Goal: Task Accomplishment & Management: Manage account settings

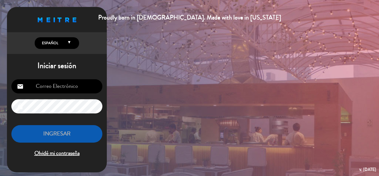
type input "[EMAIL_ADDRESS][DOMAIN_NAME]"
click at [72, 134] on button "INGRESAR" at bounding box center [56, 133] width 91 height 17
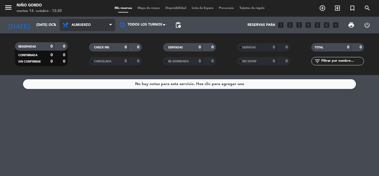
click at [84, 28] on span "Almuerzo" at bounding box center [88, 25] width 56 height 12
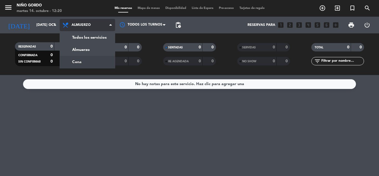
click at [79, 59] on div "menu Niño Gordo martes 14. octubre - 12:20 Mis reservas Mapa de mesas Disponibi…" at bounding box center [189, 37] width 379 height 75
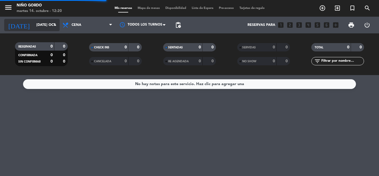
click at [34, 29] on input "[DATE] oct." at bounding box center [57, 24] width 47 height 9
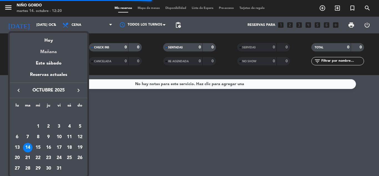
click at [48, 51] on div "Mañana" at bounding box center [49, 49] width 78 height 11
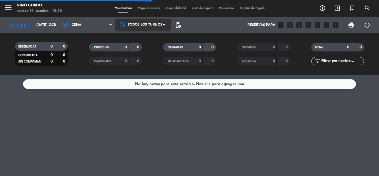
type input "mié. [DATE]"
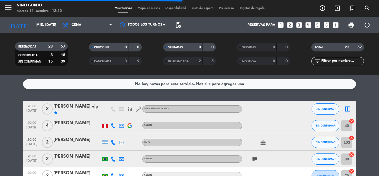
click at [138, 9] on span "Mapa de mesas" at bounding box center [149, 8] width 28 height 3
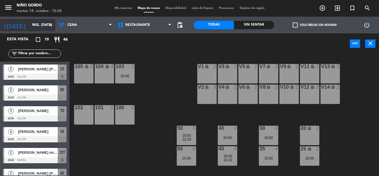
click at [42, 25] on input "mié. [DATE]" at bounding box center [52, 24] width 47 height 9
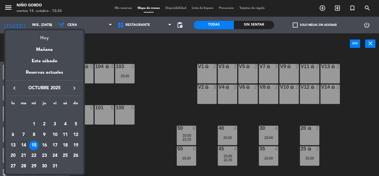
click at [46, 35] on div "Hoy" at bounding box center [45, 35] width 78 height 11
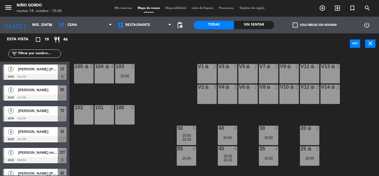
type input "[DATE] oct."
click at [297, 26] on span "check_box_outline_blank" at bounding box center [295, 24] width 5 height 5
click at [315, 25] on input "check_box_outline_blank Solo mesas sin asignar" at bounding box center [315, 25] width 0 height 0
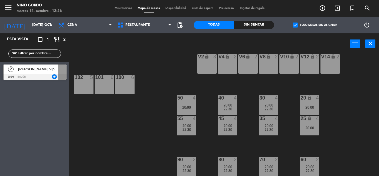
scroll to position [72, 0]
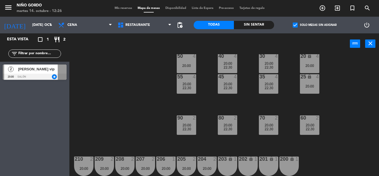
click at [47, 74] on div at bounding box center [35, 77] width 64 height 6
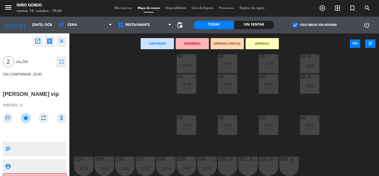
click at [103, 71] on div "105 lock 5 104 lock 4 103 2 20:00 22:30 V1 lock 2 V3 lock 2 V9 lock 2 V5 lock 2…" at bounding box center [226, 115] width 306 height 122
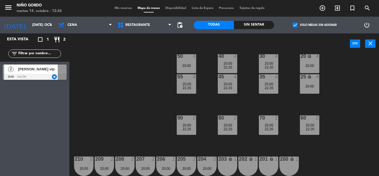
click at [46, 72] on span "[PERSON_NAME] vip" at bounding box center [38, 69] width 40 height 6
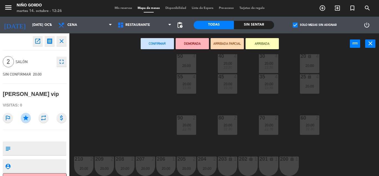
click at [37, 41] on icon "open_in_new" at bounding box center [37, 41] width 7 height 7
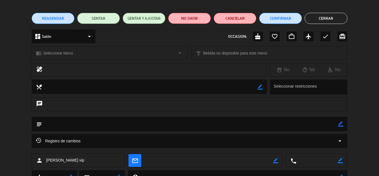
scroll to position [79, 0]
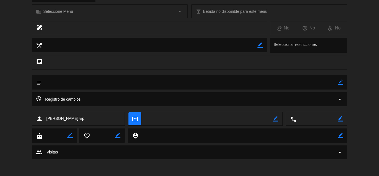
click at [337, 99] on icon "arrow_drop_down" at bounding box center [340, 99] width 7 height 7
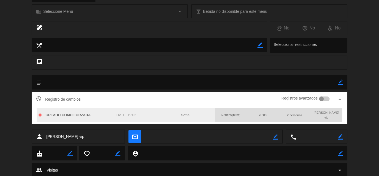
click at [324, 99] on div at bounding box center [321, 98] width 5 height 5
click at [324, 99] on div at bounding box center [324, 98] width 11 height 5
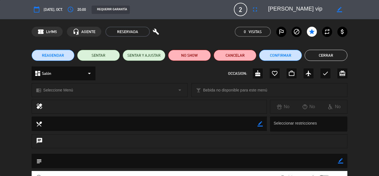
scroll to position [0, 0]
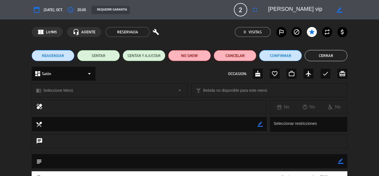
click at [330, 53] on button "Cerrar" at bounding box center [326, 55] width 43 height 11
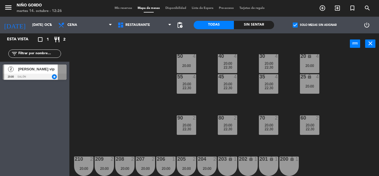
click at [43, 74] on div "2 [PERSON_NAME] vip 20:00 Salón star" at bounding box center [34, 72] width 69 height 21
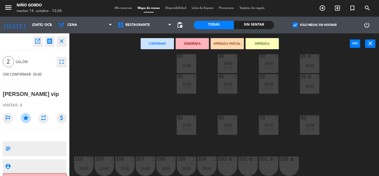
click at [101, 99] on div "105 lock 5 104 lock 4 103 2 20:00 22:30 V1 lock 2 V3 lock 2 V9 lock 2 V5 lock 2…" at bounding box center [226, 115] width 306 height 122
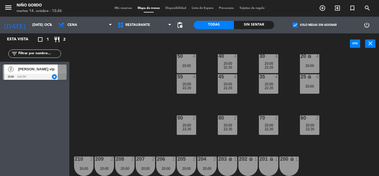
click at [301, 79] on div "25" at bounding box center [301, 76] width 0 height 5
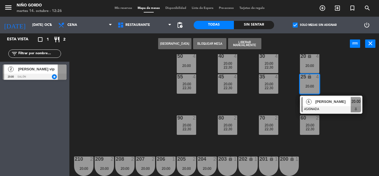
click at [331, 101] on span "[PERSON_NAME]" at bounding box center [333, 102] width 36 height 6
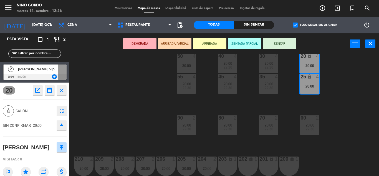
click at [331, 101] on div "105 lock 5 104 lock 4 103 2 20:00 22:30 V1 lock 2 V3 lock 2 V9 lock 2 V5 lock 2…" at bounding box center [226, 115] width 306 height 122
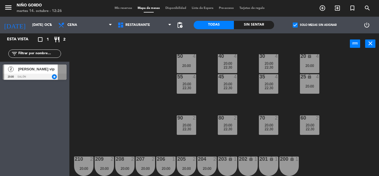
click at [52, 71] on div "2 [PERSON_NAME] vip 20:00 Salón star" at bounding box center [34, 72] width 69 height 21
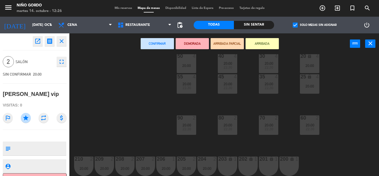
click at [105, 62] on div "105 lock 5 104 lock 4 103 2 20:00 22:30 V1 lock 2 V3 lock 2 V9 lock 2 V5 lock 2…" at bounding box center [226, 115] width 306 height 122
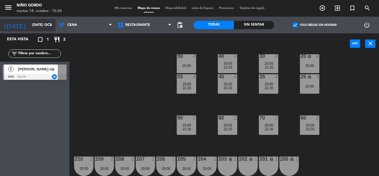
click at [43, 26] on input "[DATE] oct." at bounding box center [52, 24] width 47 height 9
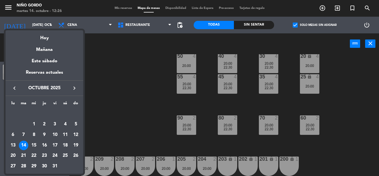
click at [124, 70] on div at bounding box center [189, 88] width 379 height 176
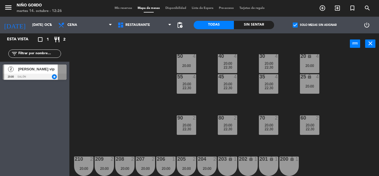
click at [52, 73] on div "[PERSON_NAME] vip" at bounding box center [37, 68] width 40 height 9
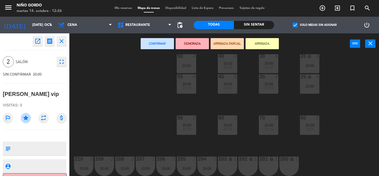
click at [116, 68] on div "105 lock 5 104 lock 4 103 2 20:00 22:30 V1 lock 2 V3 lock 2 V9 lock 2 V5 lock 2…" at bounding box center [226, 115] width 306 height 122
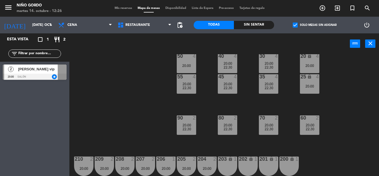
click at [48, 53] on input "text" at bounding box center [39, 54] width 43 height 6
click at [82, 51] on div "power_input close" at bounding box center [209, 43] width 281 height 21
click at [295, 27] on span "check_box" at bounding box center [295, 24] width 5 height 5
click at [315, 25] on input "check_box Solo mesas sin asignar" at bounding box center [315, 25] width 0 height 0
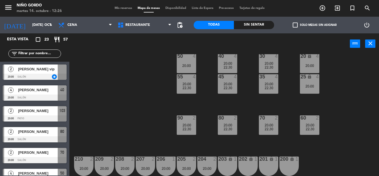
click at [49, 50] on div "filter_list" at bounding box center [34, 53] width 53 height 8
click at [50, 51] on input "text" at bounding box center [39, 54] width 43 height 6
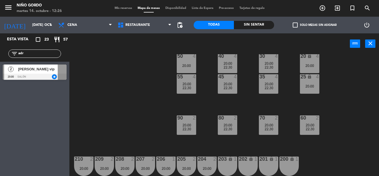
type input "adr"
click at [100, 72] on div "105 lock 5 104 lock 4 103 2 20:00 22:30 V1 lock 2 V3 lock 2 V9 lock 2 V5 lock 2…" at bounding box center [226, 115] width 306 height 122
click at [25, 73] on div "[PERSON_NAME] vip" at bounding box center [37, 68] width 40 height 9
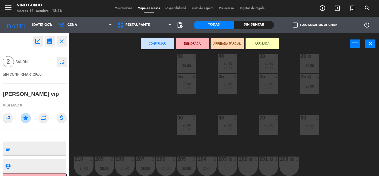
click at [34, 42] on button "open_in_new" at bounding box center [38, 41] width 10 height 10
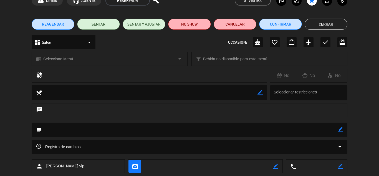
scroll to position [79, 0]
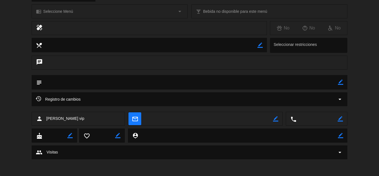
click at [317, 102] on div "Registro de cambios arrow_drop_down" at bounding box center [190, 99] width 308 height 7
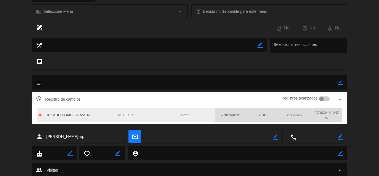
click at [325, 99] on div at bounding box center [324, 98] width 11 height 5
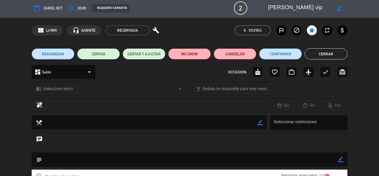
scroll to position [0, 0]
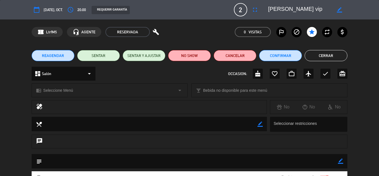
click at [316, 56] on button "Cerrar" at bounding box center [326, 55] width 43 height 11
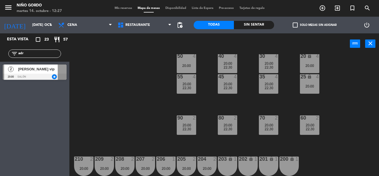
click at [125, 9] on div "Mis reservas Mapa de mesas Disponibilidad Lista de Espera Pre-acceso Tarjetas d…" at bounding box center [190, 8] width 156 height 5
click at [125, 9] on span "Mis reservas" at bounding box center [123, 8] width 23 height 3
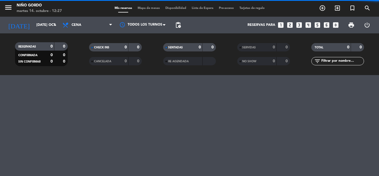
click at [354, 59] on input "text" at bounding box center [342, 61] width 43 height 6
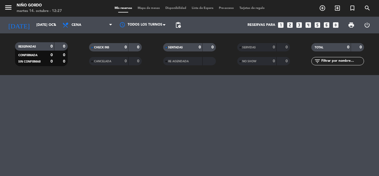
click at [177, 82] on div "menu Niño Gordo martes 14. octubre - 12:27 Mis reservas Mapa de mesas Disponibi…" at bounding box center [189, 88] width 379 height 176
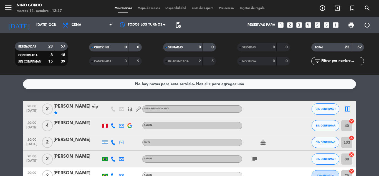
click at [116, 61] on div "3" at bounding box center [121, 61] width 11 height 6
click at [371, 8] on span "search" at bounding box center [367, 7] width 15 height 9
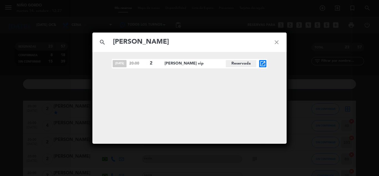
type input "[PERSON_NAME]"
click at [280, 41] on icon "close" at bounding box center [277, 42] width 20 height 20
click at [278, 41] on icon "close" at bounding box center [277, 42] width 20 height 20
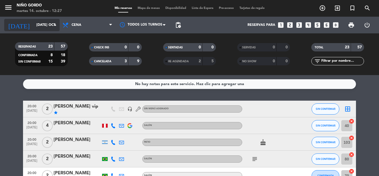
click at [45, 28] on input "[DATE] oct." at bounding box center [57, 24] width 47 height 9
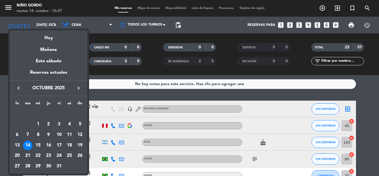
click at [47, 32] on div "Hoy" at bounding box center [49, 35] width 78 height 11
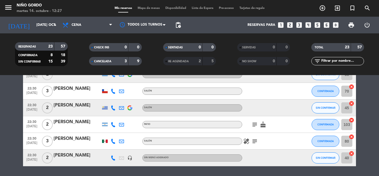
scroll to position [393, 0]
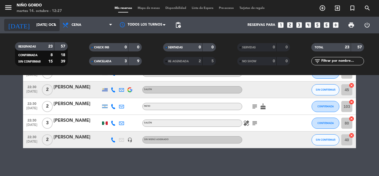
click at [46, 26] on input "[DATE] oct." at bounding box center [57, 24] width 47 height 9
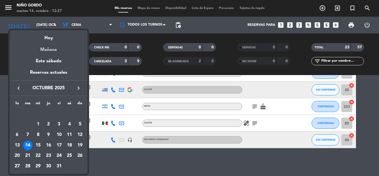
click at [46, 47] on div "Mañana" at bounding box center [49, 47] width 78 height 11
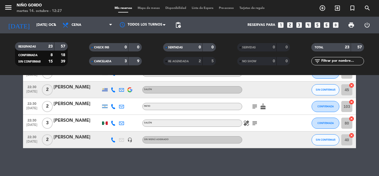
type input "mié. [DATE]"
click at [328, 59] on input "text" at bounding box center [342, 61] width 43 height 6
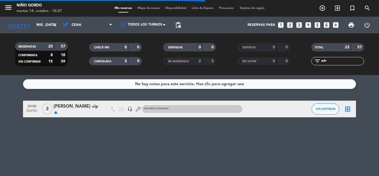
scroll to position [0, 0]
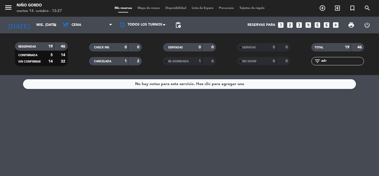
type input "adr"
drag, startPoint x: 232, startPoint y: 97, endPoint x: 222, endPoint y: 100, distance: 10.5
click at [232, 98] on div "No hay notas para este servicio. Haz clic para agregar una" at bounding box center [189, 125] width 379 height 101
drag, startPoint x: 39, startPoint y: 14, endPoint x: 42, endPoint y: 19, distance: 5.0
click at [40, 16] on div "menu Niño Gordo martes 14. octubre - 12:27 Mis reservas Mapa de mesas Disponibi…" at bounding box center [189, 8] width 379 height 17
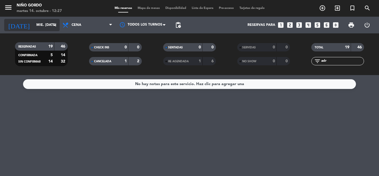
click at [42, 21] on input "mié. [DATE]" at bounding box center [57, 24] width 47 height 9
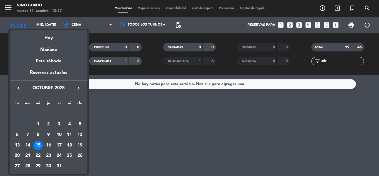
click at [44, 145] on div "16" at bounding box center [48, 144] width 9 height 9
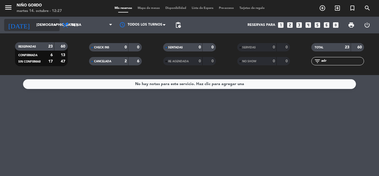
click at [44, 30] on div "[DATE] jue. [DATE] arrow_drop_down" at bounding box center [32, 25] width 56 height 12
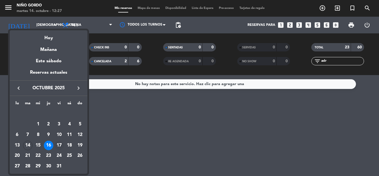
click at [59, 147] on div "17" at bounding box center [58, 144] width 9 height 9
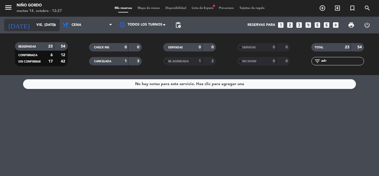
click at [44, 23] on input "vie. [DATE]" at bounding box center [57, 24] width 47 height 9
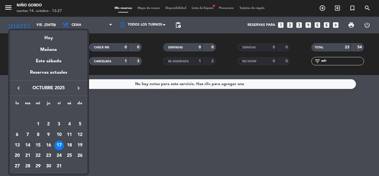
click at [70, 142] on div "18" at bounding box center [69, 144] width 9 height 9
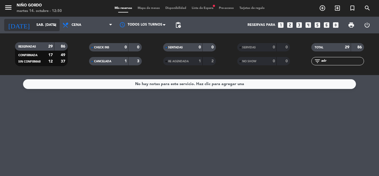
click at [47, 28] on input "sáb. [DATE]" at bounding box center [57, 24] width 47 height 9
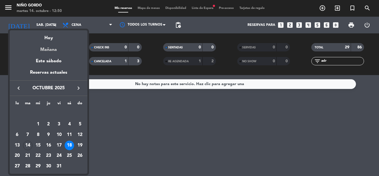
click at [49, 46] on div "Mañana" at bounding box center [49, 47] width 78 height 11
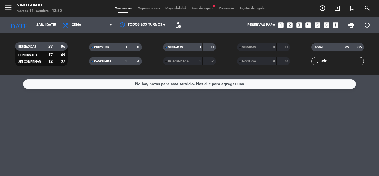
type input "mié. [DATE]"
click at [148, 9] on span "Mapa de mesas" at bounding box center [149, 8] width 28 height 3
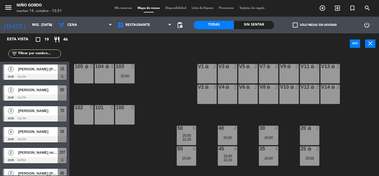
click at [105, 68] on div "lock" at bounding box center [104, 66] width 9 height 5
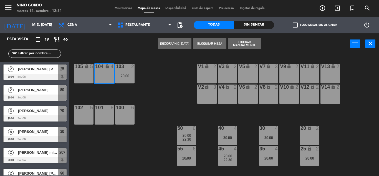
click at [185, 44] on button "[GEOGRAPHIC_DATA]" at bounding box center [174, 43] width 33 height 11
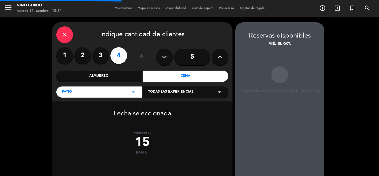
drag, startPoint x: 81, startPoint y: 57, endPoint x: 88, endPoint y: 75, distance: 19.0
click at [80, 57] on label "2" at bounding box center [82, 55] width 17 height 17
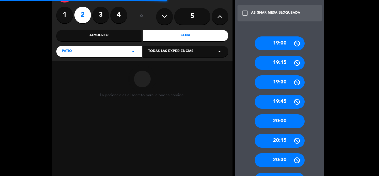
scroll to position [83, 0]
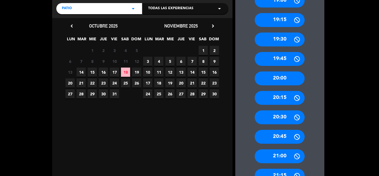
click at [91, 72] on span "15" at bounding box center [92, 71] width 9 height 9
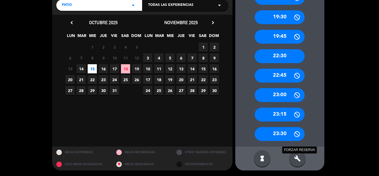
click at [299, 158] on icon "build" at bounding box center [297, 158] width 7 height 7
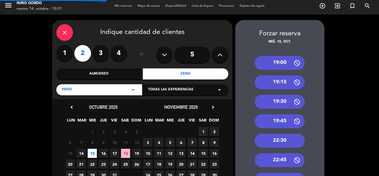
scroll to position [0, 0]
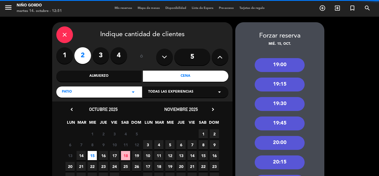
click at [292, 145] on div "20:00" at bounding box center [280, 143] width 50 height 14
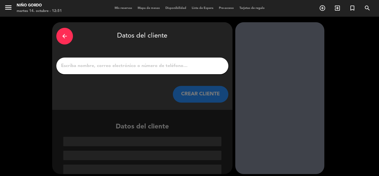
click at [166, 64] on input "1" at bounding box center [143, 66] width 164 height 8
paste input "[PERSON_NAME]"
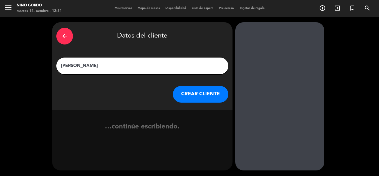
type input "[PERSON_NAME]"
drag, startPoint x: 198, startPoint y: 94, endPoint x: 194, endPoint y: 93, distance: 4.0
click at [194, 93] on button "CREAR CLIENTE" at bounding box center [201, 94] width 56 height 17
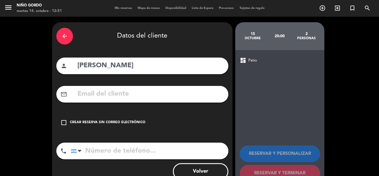
click at [189, 92] on input "text" at bounding box center [150, 93] width 147 height 11
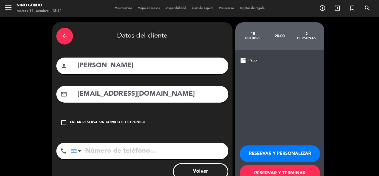
type input "[EMAIL_ADDRESS][DOMAIN_NAME]"
click at [259, 149] on button "RESERVAR Y PERSONALIZAR" at bounding box center [280, 153] width 81 height 17
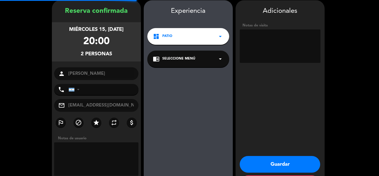
scroll to position [22, 0]
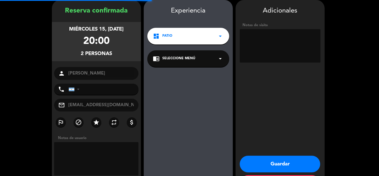
click at [178, 63] on div "chrome_reader_mode Seleccione Menú arrow_drop_down" at bounding box center [188, 58] width 82 height 17
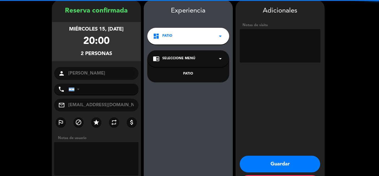
click at [187, 72] on div "PATIO" at bounding box center [188, 74] width 71 height 6
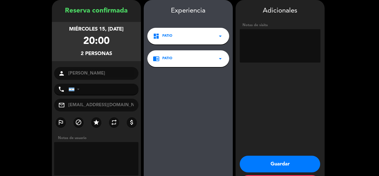
click at [268, 161] on button "Guardar" at bounding box center [280, 163] width 81 height 17
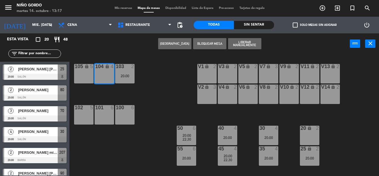
drag, startPoint x: 296, startPoint y: 24, endPoint x: 281, endPoint y: 26, distance: 15.4
click at [295, 24] on span "check_box_outline_blank" at bounding box center [295, 24] width 5 height 5
click at [315, 25] on input "check_box_outline_blank Solo mesas sin asignar" at bounding box center [315, 25] width 0 height 0
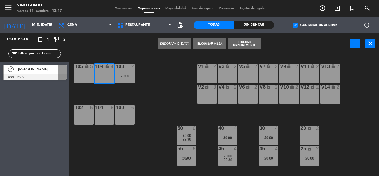
click at [56, 68] on span "[PERSON_NAME]" at bounding box center [38, 69] width 40 height 6
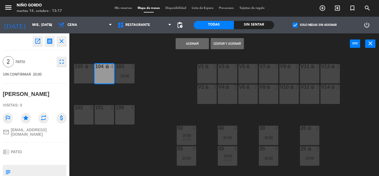
click at [193, 43] on button "Asignar" at bounding box center [192, 43] width 33 height 11
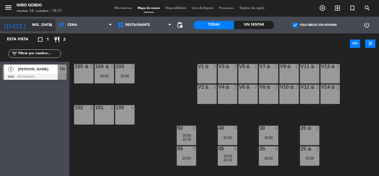
click at [43, 24] on input "mié. [DATE]" at bounding box center [52, 24] width 47 height 9
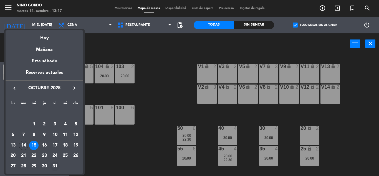
click at [50, 162] on td "31" at bounding box center [55, 166] width 11 height 11
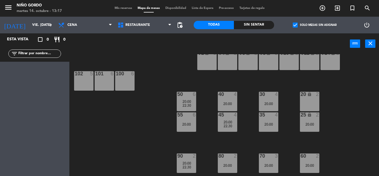
scroll to position [72, 0]
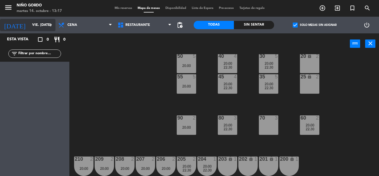
click at [40, 25] on input "vie. [DATE]" at bounding box center [52, 24] width 47 height 9
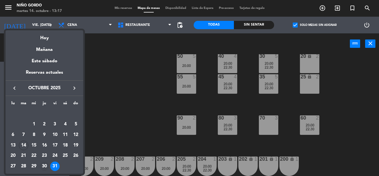
click at [46, 165] on div "30" at bounding box center [44, 165] width 9 height 9
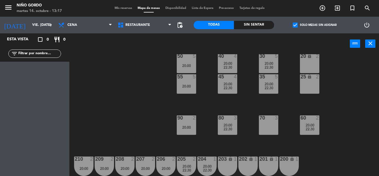
type input "[DEMOGRAPHIC_DATA] [DATE]"
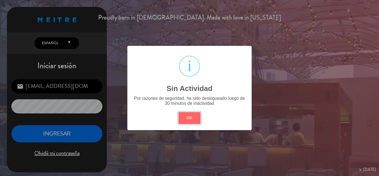
drag, startPoint x: 198, startPoint y: 114, endPoint x: 123, endPoint y: 111, distance: 75.0
click at [198, 114] on button "OK" at bounding box center [190, 118] width 22 height 12
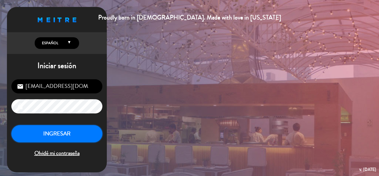
click at [69, 139] on button "INGRESAR" at bounding box center [56, 133] width 91 height 17
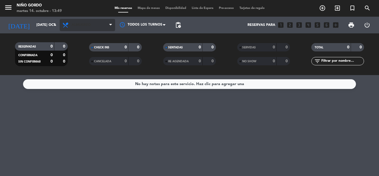
click at [87, 27] on span "Almuerzo" at bounding box center [81, 25] width 19 height 4
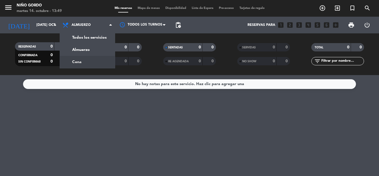
click at [89, 60] on div "menu Niño Gordo martes 14. octubre - 13:49 Mis reservas Mapa de mesas Disponibi…" at bounding box center [189, 37] width 379 height 75
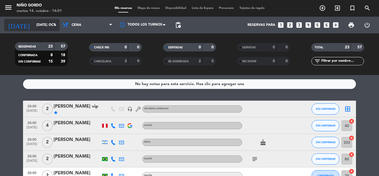
click at [36, 23] on input "[DATE] oct." at bounding box center [57, 24] width 47 height 9
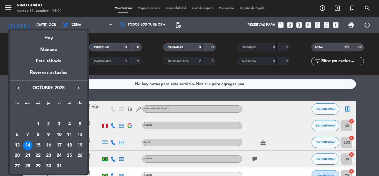
drag, startPoint x: 8, startPoint y: 11, endPoint x: 7, endPoint y: 9, distance: 2.9
click at [7, 9] on div at bounding box center [189, 88] width 379 height 176
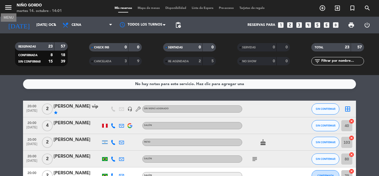
click at [7, 9] on icon "menu" at bounding box center [8, 7] width 8 height 8
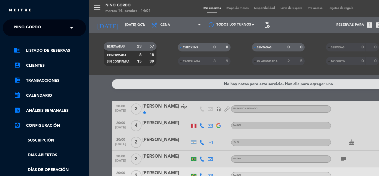
drag, startPoint x: 30, startPoint y: 26, endPoint x: 31, endPoint y: 28, distance: 3.1
click at [31, 26] on span "Niño Gordo" at bounding box center [27, 28] width 27 height 12
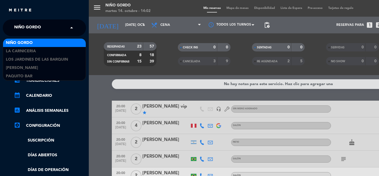
click at [44, 45] on div "Niño Gordo" at bounding box center [44, 43] width 83 height 8
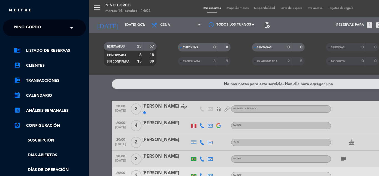
click at [96, 19] on div "menu Niño Gordo martes 14. octubre - 14:02 Mis reservas Mapa de mesas Disponibi…" at bounding box center [278, 88] width 379 height 176
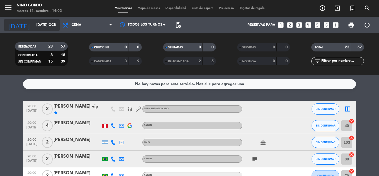
click at [52, 26] on icon "arrow_drop_down" at bounding box center [55, 25] width 7 height 7
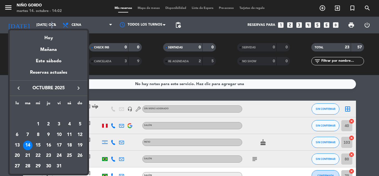
click at [81, 89] on icon "keyboard_arrow_right" at bounding box center [78, 88] width 7 height 7
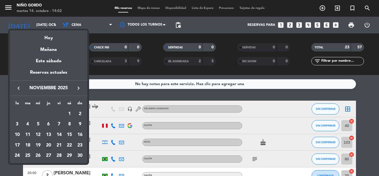
click at [49, 142] on div "20" at bounding box center [48, 144] width 9 height 9
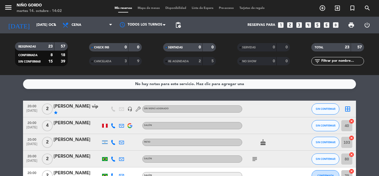
type input "[DEMOGRAPHIC_DATA] [DATE]"
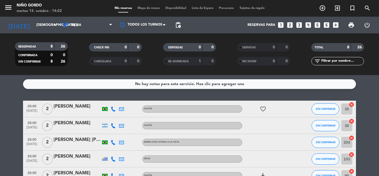
click at [139, 8] on span "Mapa de mesas" at bounding box center [149, 8] width 28 height 3
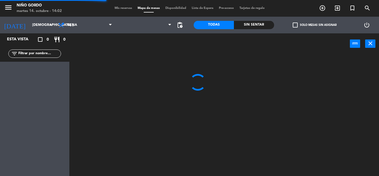
click at [13, 3] on span "menu" at bounding box center [10, 8] width 12 height 13
drag, startPoint x: 10, startPoint y: 6, endPoint x: 21, endPoint y: 19, distance: 17.2
click at [10, 6] on icon "menu" at bounding box center [8, 7] width 8 height 8
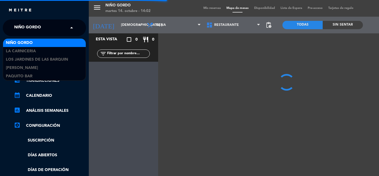
drag, startPoint x: 30, startPoint y: 27, endPoint x: 35, endPoint y: 34, distance: 8.1
click at [30, 27] on span "Niño Gordo" at bounding box center [27, 28] width 27 height 12
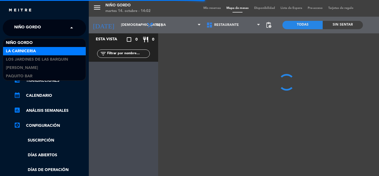
click at [44, 50] on div "La Carniceria" at bounding box center [44, 51] width 83 height 8
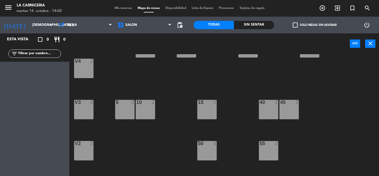
scroll to position [51, 0]
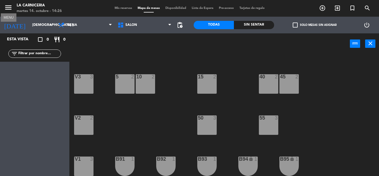
click at [7, 9] on icon "menu" at bounding box center [8, 7] width 8 height 8
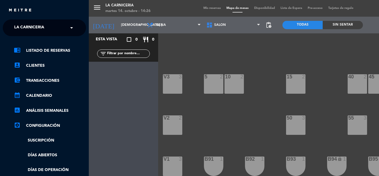
click at [38, 27] on span "La Carniceria" at bounding box center [29, 28] width 30 height 12
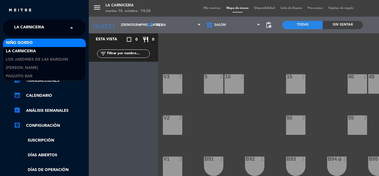
click at [44, 44] on div "Niño Gordo" at bounding box center [44, 43] width 83 height 8
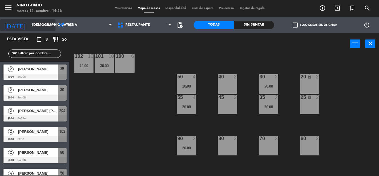
click at [50, 24] on icon "arrow_drop_down" at bounding box center [50, 25] width 7 height 7
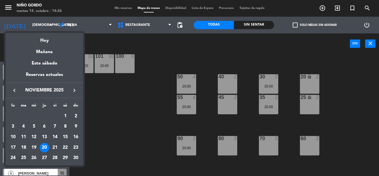
click at [23, 156] on div "25" at bounding box center [23, 157] width 9 height 9
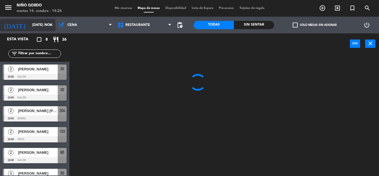
click at [29, 24] on div "[DATE] [DATE] nov. arrow_drop_down" at bounding box center [28, 25] width 56 height 17
click at [29, 24] on input "[DATE] nov." at bounding box center [52, 24] width 47 height 9
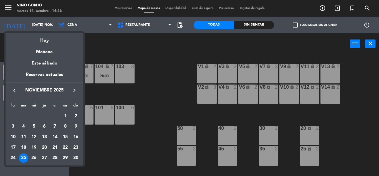
click at [14, 88] on icon "keyboard_arrow_left" at bounding box center [14, 90] width 7 height 7
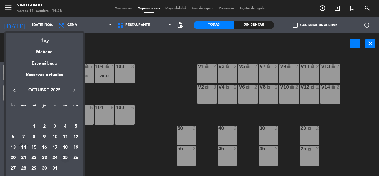
click at [64, 156] on div "25" at bounding box center [65, 157] width 9 height 9
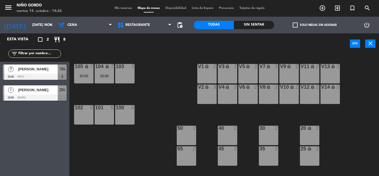
type input "sáb. [DATE]"
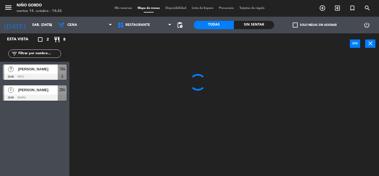
click at [34, 52] on input "text" at bounding box center [39, 54] width 43 height 6
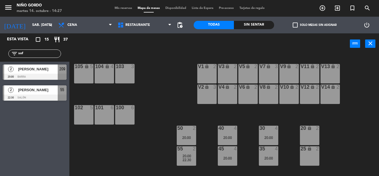
type input "sof"
click at [17, 91] on div "[PERSON_NAME]" at bounding box center [37, 89] width 40 height 9
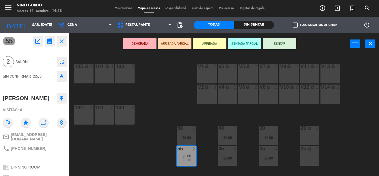
click at [127, 79] on div "103 3" at bounding box center [124, 73] width 19 height 19
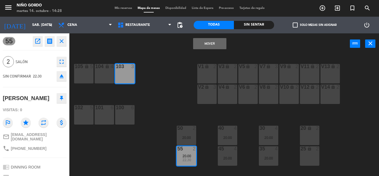
click at [204, 44] on button "Mover" at bounding box center [209, 43] width 33 height 11
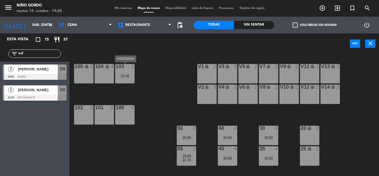
click at [129, 72] on div "103 2 22:30" at bounding box center [124, 73] width 19 height 19
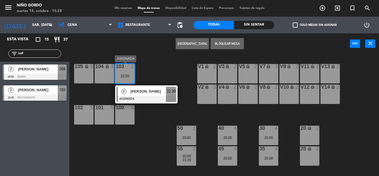
drag, startPoint x: 144, startPoint y: 90, endPoint x: 57, endPoint y: 69, distance: 89.6
click at [144, 90] on div "2 [PERSON_NAME] ASIGNADA 22:30" at bounding box center [146, 94] width 71 height 18
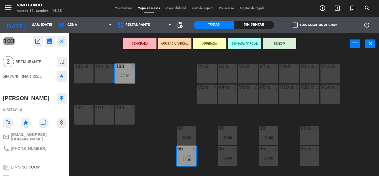
click at [39, 38] on icon "open_in_new" at bounding box center [37, 41] width 7 height 7
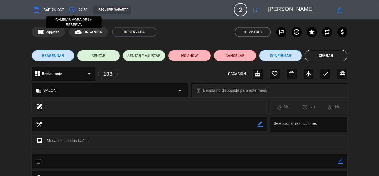
click at [72, 9] on icon "access_time" at bounding box center [72, 9] width 7 height 7
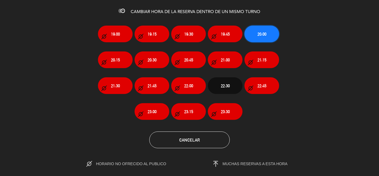
click at [255, 38] on button "20:00" at bounding box center [262, 34] width 35 height 17
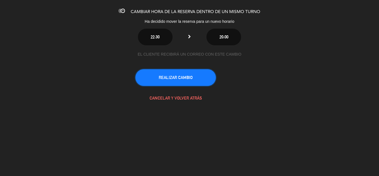
click at [202, 72] on button "REALIZAR CAMBIO" at bounding box center [175, 77] width 81 height 17
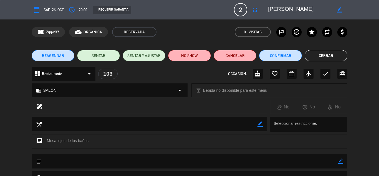
click at [314, 57] on button "Cerrar" at bounding box center [326, 55] width 43 height 11
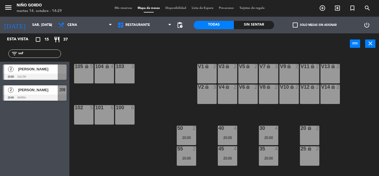
click at [296, 25] on span "check_box_outline_blank" at bounding box center [295, 24] width 5 height 5
click at [315, 25] on input "check_box_outline_blank Solo mesas sin asignar" at bounding box center [315, 25] width 0 height 0
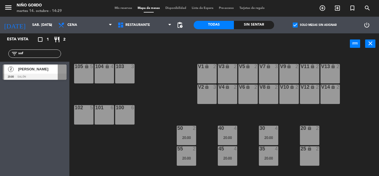
click at [50, 68] on span "[PERSON_NAME]" at bounding box center [38, 69] width 40 height 6
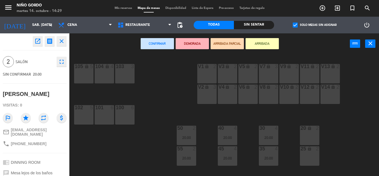
click at [126, 72] on div "103 3" at bounding box center [124, 73] width 19 height 19
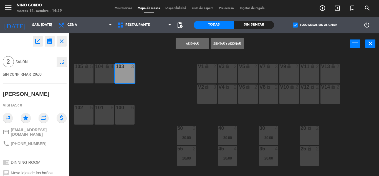
click at [191, 44] on button "Asignar" at bounding box center [192, 43] width 33 height 11
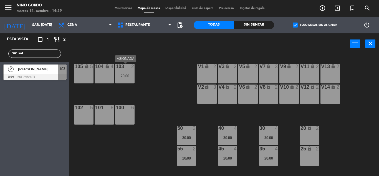
click at [122, 76] on div "20:00" at bounding box center [124, 76] width 19 height 4
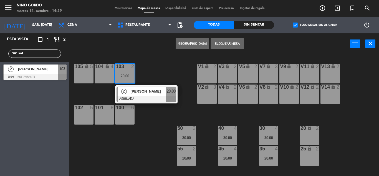
drag, startPoint x: 142, startPoint y: 91, endPoint x: 107, endPoint y: 80, distance: 36.9
click at [142, 91] on div "2 [PERSON_NAME] ASIGNADA 20:00" at bounding box center [146, 94] width 71 height 18
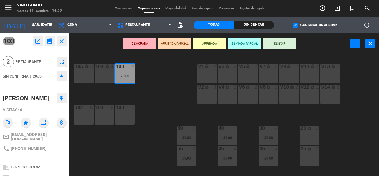
click at [36, 44] on button "open_in_new" at bounding box center [38, 41] width 10 height 10
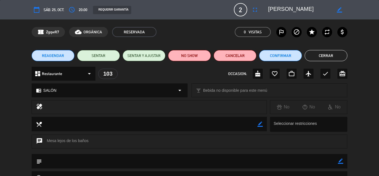
click at [61, 74] on span "Restaurante" at bounding box center [52, 74] width 20 height 6
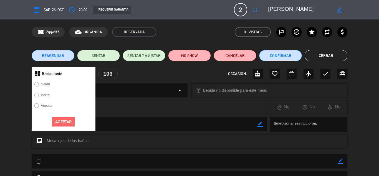
click at [46, 81] on label "Salón" at bounding box center [42, 85] width 21 height 9
click at [65, 120] on button "Aceptar" at bounding box center [63, 122] width 23 height 10
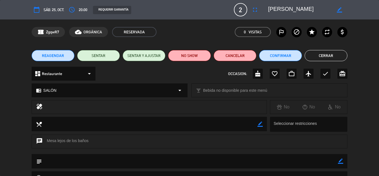
click at [61, 75] on span "Restaurante" at bounding box center [52, 74] width 20 height 6
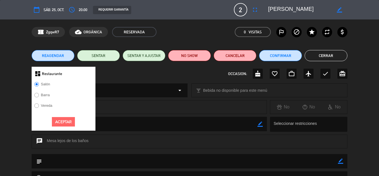
click at [110, 80] on div "dashboard Restaurante Salón [PERSON_NAME] Aceptar OCCASION: cake favorite_borde…" at bounding box center [190, 74] width 316 height 14
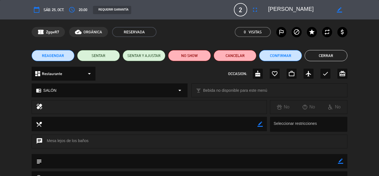
click at [112, 87] on div "chrome_reader_mode SALÓN arrow_drop_down" at bounding box center [109, 90] width 155 height 13
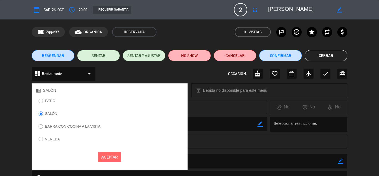
click at [51, 101] on label "PATIO" at bounding box center [50, 101] width 10 height 4
click at [102, 152] on button "Aceptar" at bounding box center [109, 157] width 23 height 10
click at [324, 57] on button "Cerrar" at bounding box center [326, 55] width 43 height 11
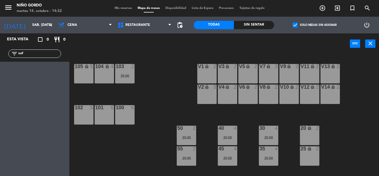
click at [29, 50] on div "filter_list sof" at bounding box center [34, 53] width 53 height 8
click at [31, 52] on input "sof" at bounding box center [39, 54] width 43 height 6
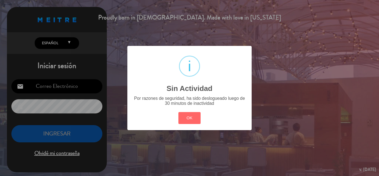
type input "[EMAIL_ADDRESS][DOMAIN_NAME]"
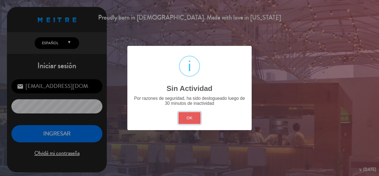
click at [189, 112] on button "OK" at bounding box center [190, 118] width 22 height 12
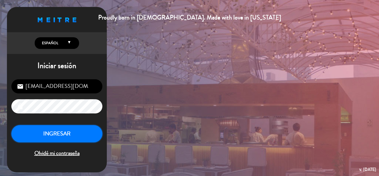
click at [51, 141] on button "INGRESAR" at bounding box center [56, 133] width 91 height 17
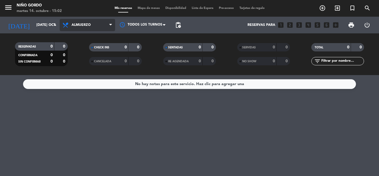
click at [77, 27] on span "Almuerzo" at bounding box center [88, 25] width 56 height 12
click at [84, 59] on div "menu Niño Gordo martes 14. octubre - 15:02 Mis reservas Mapa de mesas Disponibi…" at bounding box center [189, 37] width 379 height 75
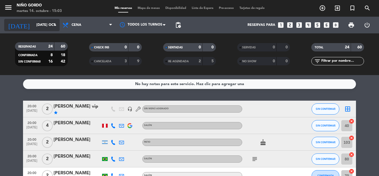
click at [38, 19] on div "[DATE] [DATE] oct. arrow_drop_down" at bounding box center [32, 25] width 56 height 12
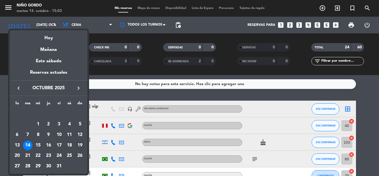
click at [82, 144] on div "19" at bounding box center [79, 144] width 9 height 9
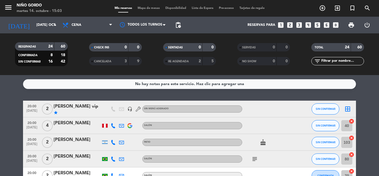
type input "dom. [DATE]"
click at [152, 9] on span "Mapa de mesas" at bounding box center [149, 8] width 28 height 3
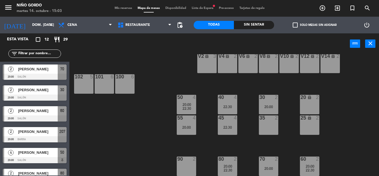
scroll to position [72, 0]
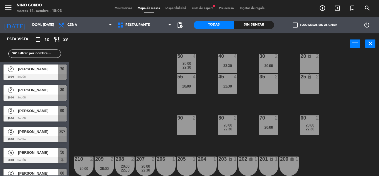
click at [162, 108] on div "105 lock 5 104 lock 4 103 3 V1 lock 2 V3 lock 2 V9 lock 2 V5 lock 2 V7 lock 3 V…" at bounding box center [226, 115] width 306 height 122
click at [277, 124] on div "70 2 20:00" at bounding box center [268, 124] width 19 height 19
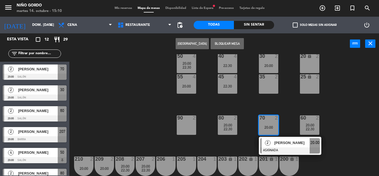
click at [271, 106] on div "105 lock 5 104 lock 4 103 3 V1 lock 2 V3 lock 2 V9 lock 2 V5 lock 2 V7 lock 3 V…" at bounding box center [226, 115] width 306 height 122
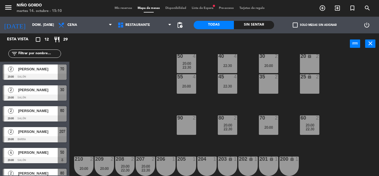
click at [272, 131] on div "70 2 20:00" at bounding box center [268, 124] width 19 height 19
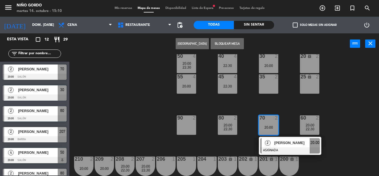
click at [286, 140] on span "[PERSON_NAME]" at bounding box center [292, 143] width 36 height 6
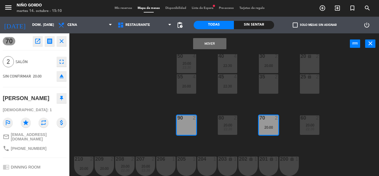
click at [203, 46] on button "Mover" at bounding box center [209, 43] width 33 height 11
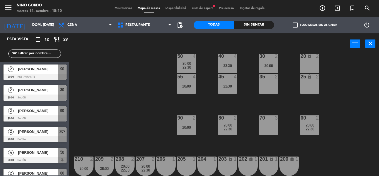
click at [270, 123] on div "70 3" at bounding box center [268, 124] width 19 height 19
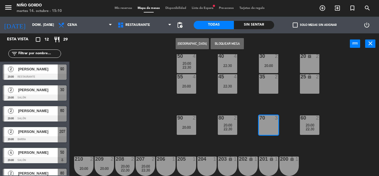
click at [194, 44] on button "[GEOGRAPHIC_DATA]" at bounding box center [192, 43] width 33 height 11
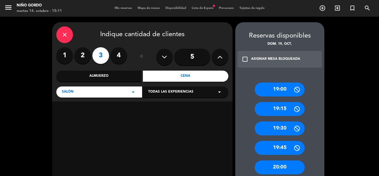
click at [296, 166] on div "20:00" at bounding box center [280, 167] width 50 height 14
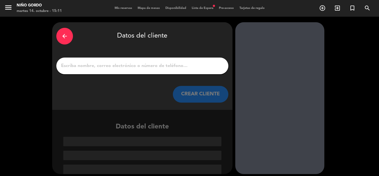
click at [157, 66] on input "1" at bounding box center [143, 66] width 164 height 8
paste input "[PERSON_NAME]"
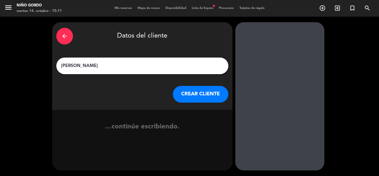
type input "[PERSON_NAME]"
click at [206, 105] on div "arrow_back Datos del cliente [PERSON_NAME] [PERSON_NAME] CLIENTE" at bounding box center [142, 65] width 180 height 87
click at [197, 94] on button "CREAR CLIENTE" at bounding box center [201, 94] width 56 height 17
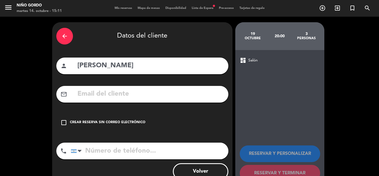
click at [134, 91] on input "text" at bounding box center [150, 93] width 147 height 11
paste input "[EMAIL_ADDRESS][DOMAIN_NAME]"
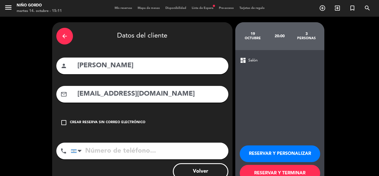
type input "[EMAIL_ADDRESS][DOMAIN_NAME]"
click at [156, 146] on input "tel" at bounding box center [150, 150] width 158 height 17
paste input "[PHONE_NUMBER]"
type input "[PHONE_NUMBER]"
click at [287, 148] on button "RESERVAR Y PERSONALIZAR" at bounding box center [280, 153] width 81 height 17
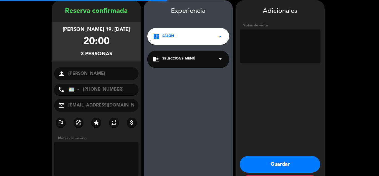
scroll to position [22, 0]
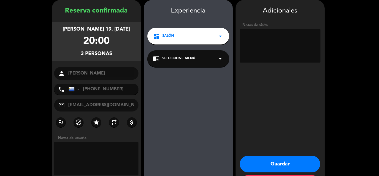
click at [207, 59] on div "chrome_reader_mode Seleccione Menú arrow_drop_down" at bounding box center [188, 58] width 82 height 17
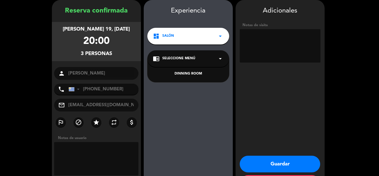
click at [192, 71] on div "DINNING ROOM" at bounding box center [188, 74] width 71 height 6
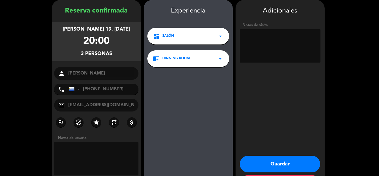
drag, startPoint x: 293, startPoint y: 166, endPoint x: 296, endPoint y: 164, distance: 3.3
click at [293, 165] on button "Guardar" at bounding box center [280, 163] width 81 height 17
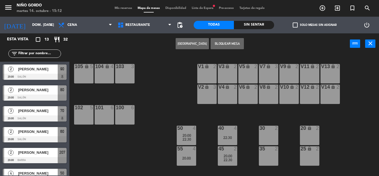
scroll to position [72, 0]
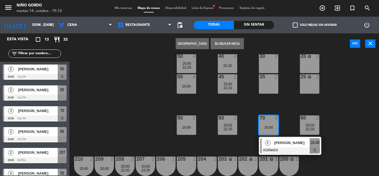
click at [346, 106] on div "105 lock 5 104 lock 4 103 3 V1 lock 2 V3 lock 2 V9 lock 2 V5 lock 2 V7 lock 3 V…" at bounding box center [226, 115] width 306 height 122
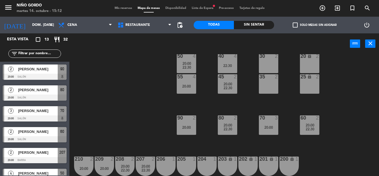
click at [346, 106] on div "105 lock 5 104 lock 4 103 3 V1 lock 2 V3 lock 2 V9 lock 2 V5 lock 2 V7 lock 3 V…" at bounding box center [226, 115] width 306 height 122
click at [266, 129] on div "20:00" at bounding box center [268, 127] width 19 height 4
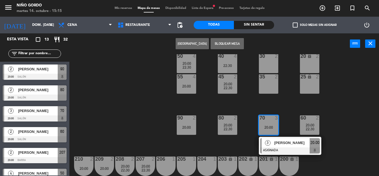
click at [124, 77] on div "105 lock 5 104 lock 4 103 3 V1 lock 2 V3 lock 2 V9 lock 2 V5 lock 2 V7 lock 3 V…" at bounding box center [226, 115] width 306 height 122
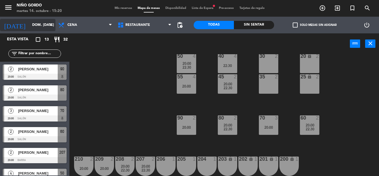
click at [37, 25] on input "dom. [DATE]" at bounding box center [52, 24] width 47 height 9
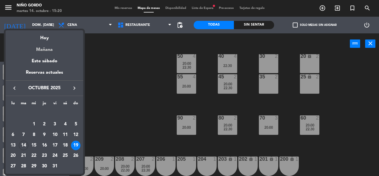
click at [50, 51] on div "Mañana" at bounding box center [45, 47] width 78 height 11
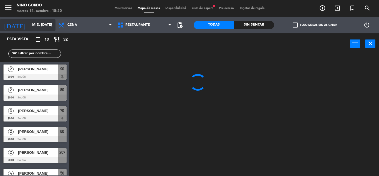
click at [40, 23] on input "mié. [DATE]" at bounding box center [52, 24] width 47 height 9
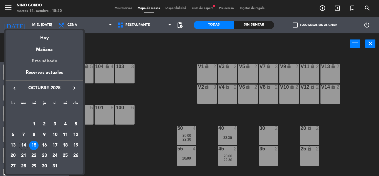
click at [51, 58] on div "Este sábado" at bounding box center [45, 61] width 78 height 16
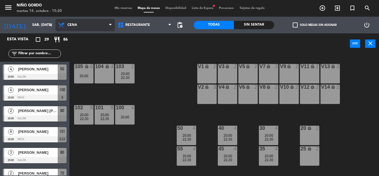
click at [73, 21] on span "Cena" at bounding box center [85, 25] width 59 height 12
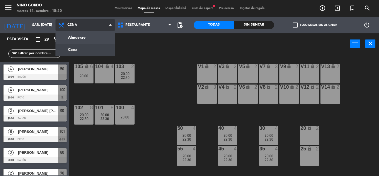
click at [82, 30] on span "Cena" at bounding box center [85, 25] width 59 height 12
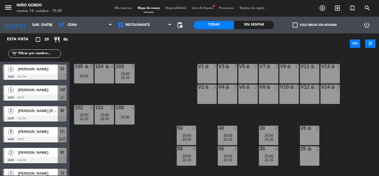
click at [88, 34] on div "power_input close" at bounding box center [209, 43] width 281 height 21
click at [86, 25] on span "Cena" at bounding box center [85, 25] width 59 height 12
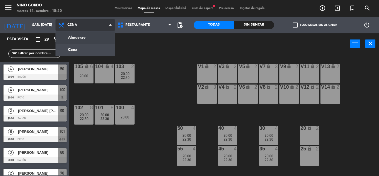
click at [89, 34] on ng-component "menu Niño Gordo martes 14. octubre - 15:20 Mis reservas Mapa de mesas Disponibi…" at bounding box center [189, 88] width 379 height 176
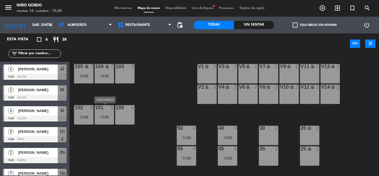
click at [110, 114] on div "101 9 13:00" at bounding box center [104, 114] width 19 height 19
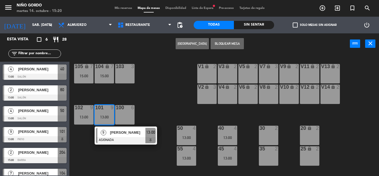
click at [115, 137] on div "[PERSON_NAME]" at bounding box center [127, 132] width 36 height 9
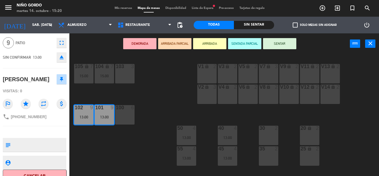
scroll to position [28, 0]
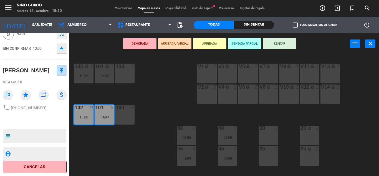
click at [46, 160] on button "Cancelar" at bounding box center [35, 166] width 64 height 12
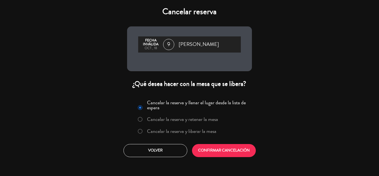
click at [212, 134] on label "Cancelar la reserva y liberar la mesa" at bounding box center [181, 131] width 69 height 5
click at [215, 143] on div "Cancelar la reserva y llenar el lugar desde la lista de espera Cancelar la rese…" at bounding box center [189, 127] width 133 height 67
click at [203, 147] on button "CONFIRMAR CANCELACIÓN" at bounding box center [224, 150] width 64 height 13
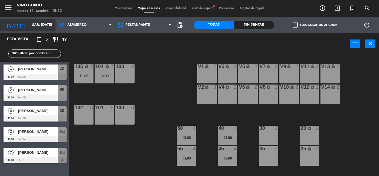
click at [44, 25] on input "sáb. [DATE]" at bounding box center [52, 24] width 47 height 9
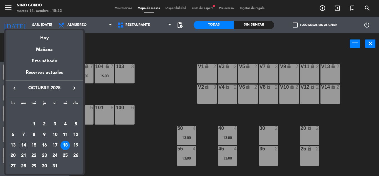
click at [135, 44] on div at bounding box center [189, 88] width 379 height 176
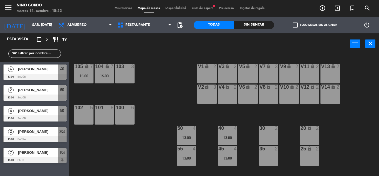
click at [96, 31] on div "Almuerzo Cena Almuerzo Almuerzo Cena" at bounding box center [85, 25] width 59 height 17
click at [93, 27] on span "Almuerzo" at bounding box center [85, 25] width 59 height 12
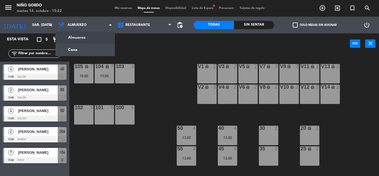
drag, startPoint x: 197, startPoint y: 41, endPoint x: 286, endPoint y: 30, distance: 90.0
click at [197, 41] on div "power_input close" at bounding box center [209, 43] width 281 height 21
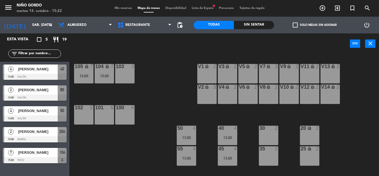
click at [297, 24] on span "check_box_outline_blank" at bounding box center [295, 24] width 5 height 5
click at [315, 25] on input "check_box_outline_blank Solo mesas sin asignar" at bounding box center [315, 25] width 0 height 0
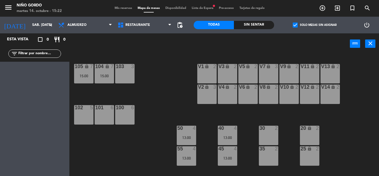
click at [297, 24] on span "check_box" at bounding box center [295, 24] width 5 height 5
click at [315, 25] on input "check_box Solo mesas sin asignar" at bounding box center [315, 25] width 0 height 0
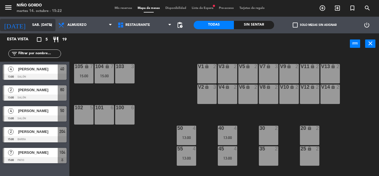
click at [8, 26] on icon "[DATE]" at bounding box center [14, 25] width 29 height 12
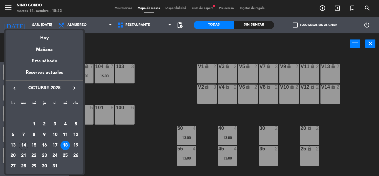
click at [81, 21] on div at bounding box center [189, 88] width 379 height 176
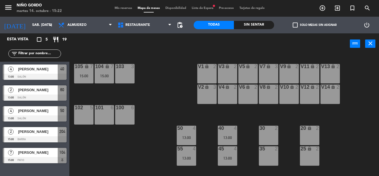
click at [81, 21] on span "Almuerzo" at bounding box center [85, 25] width 59 height 12
click at [31, 21] on input "sáb. [DATE]" at bounding box center [52, 24] width 47 height 9
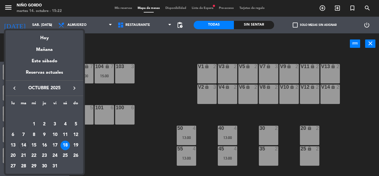
click at [74, 90] on icon "keyboard_arrow_right" at bounding box center [74, 88] width 7 height 7
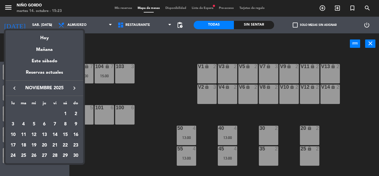
click at [76, 136] on div "16" at bounding box center [75, 134] width 9 height 9
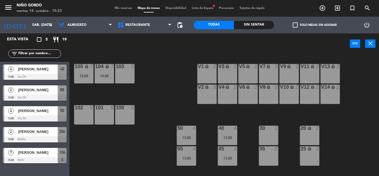
type input "dom. [DATE]"
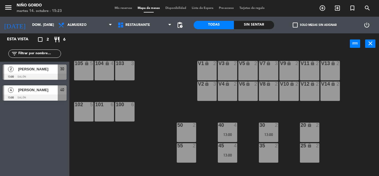
scroll to position [0, 0]
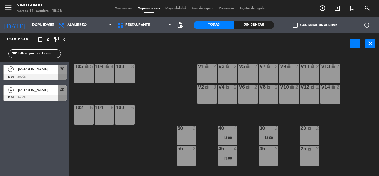
click at [188, 131] on div "50 2" at bounding box center [186, 134] width 19 height 19
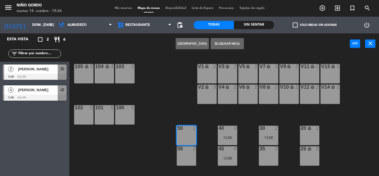
click at [191, 153] on div "55 2" at bounding box center [186, 155] width 19 height 19
click at [190, 44] on button "[GEOGRAPHIC_DATA]" at bounding box center [192, 43] width 33 height 11
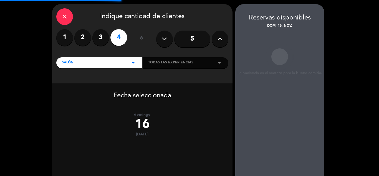
scroll to position [28, 0]
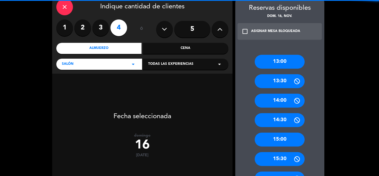
click at [218, 24] on button at bounding box center [220, 29] width 17 height 17
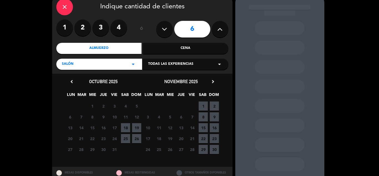
click at [214, 128] on span "16" at bounding box center [214, 127] width 9 height 9
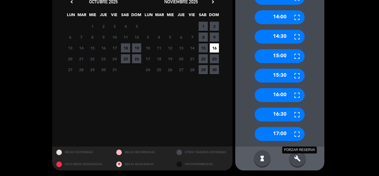
click at [297, 159] on icon "build" at bounding box center [297, 158] width 7 height 7
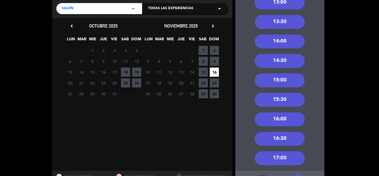
scroll to position [56, 0]
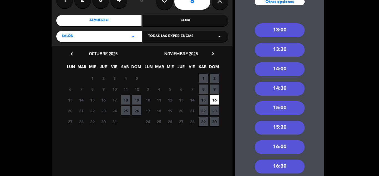
click at [277, 30] on div "13:00" at bounding box center [280, 30] width 50 height 14
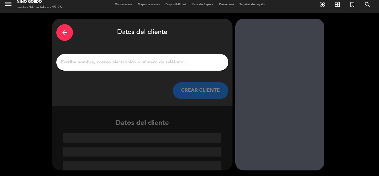
click at [161, 59] on input "1" at bounding box center [143, 62] width 164 height 8
paste input "[PERSON_NAME]"
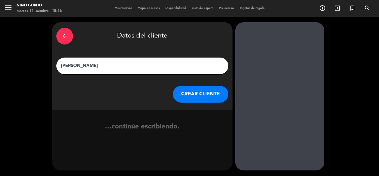
scroll to position [0, 0]
type input "[PERSON_NAME]"
click at [196, 107] on div "arrow_back Datos del cliente [PERSON_NAME] [PERSON_NAME] CLIENTE" at bounding box center [142, 65] width 180 height 87
click at [190, 98] on button "CREAR CLIENTE" at bounding box center [201, 94] width 56 height 17
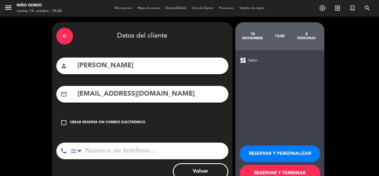
type input "[EMAIL_ADDRESS][DOMAIN_NAME]"
click at [124, 150] on input "tel" at bounding box center [150, 150] width 158 height 17
paste input "[PHONE_NUMBER]"
type input "[PHONE_NUMBER]"
click at [266, 161] on button "RESERVAR Y PERSONALIZAR" at bounding box center [280, 153] width 81 height 17
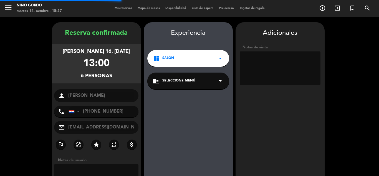
scroll to position [22, 0]
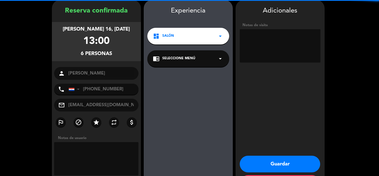
drag, startPoint x: 180, startPoint y: 62, endPoint x: 182, endPoint y: 67, distance: 5.1
click at [180, 62] on div "chrome_reader_mode Seleccione Menú arrow_drop_down" at bounding box center [188, 58] width 82 height 17
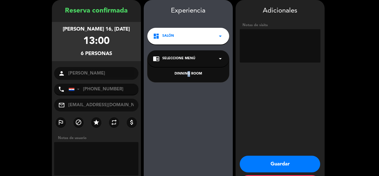
click at [186, 71] on div "DINNING ROOM" at bounding box center [188, 71] width 82 height 24
click at [187, 73] on div "DINNING ROOM" at bounding box center [188, 74] width 71 height 6
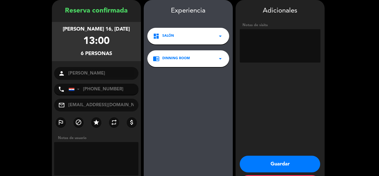
click at [264, 159] on button "Guardar" at bounding box center [280, 163] width 81 height 17
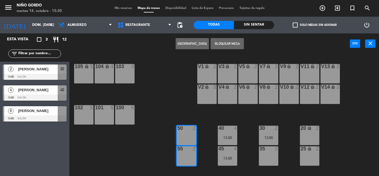
click at [295, 24] on span "check_box_outline_blank" at bounding box center [295, 24] width 5 height 5
click at [315, 25] on input "check_box_outline_blank Solo mesas sin asignar" at bounding box center [315, 25] width 0 height 0
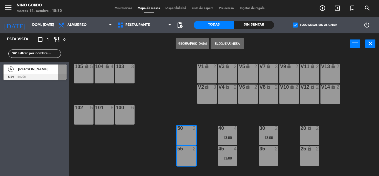
click at [46, 70] on span "[PERSON_NAME]" at bounding box center [38, 69] width 40 height 6
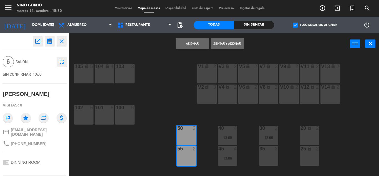
click at [193, 40] on button "Asignar" at bounding box center [192, 43] width 33 height 11
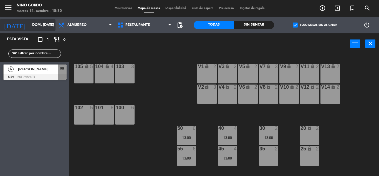
click at [40, 25] on input "dom. [DATE]" at bounding box center [52, 24] width 47 height 9
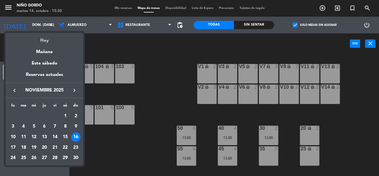
click at [41, 36] on div "Hoy" at bounding box center [45, 38] width 78 height 11
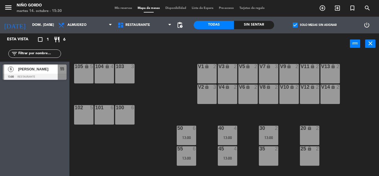
type input "[DATE] oct."
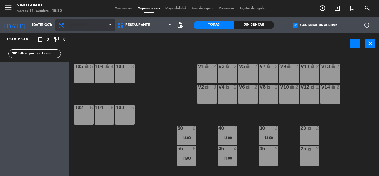
click at [93, 29] on span "Almuerzo" at bounding box center [85, 25] width 59 height 12
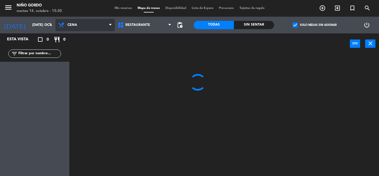
click at [102, 49] on ng-component "menu Niño Gordo martes 14. octubre - 15:30 Mis reservas Mapa de mesas Disponibi…" at bounding box center [189, 88] width 379 height 176
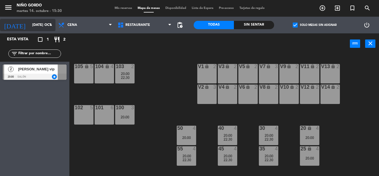
click at [40, 28] on input "[DATE] oct." at bounding box center [52, 24] width 47 height 9
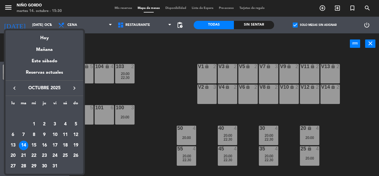
click at [43, 33] on div "Hoy" at bounding box center [45, 35] width 78 height 11
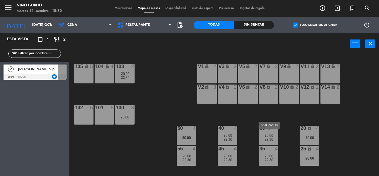
scroll to position [72, 0]
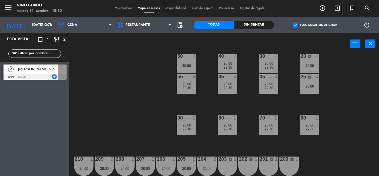
drag, startPoint x: 307, startPoint y: 136, endPoint x: 309, endPoint y: 127, distance: 9.4
click at [307, 136] on div "105 lock 5 104 lock 4 103 2 20:00 22:30 V1 lock 2 V3 lock 2 V9 lock 2 V5 lock 2…" at bounding box center [226, 115] width 306 height 122
click at [309, 127] on span "22:30" at bounding box center [310, 129] width 9 height 4
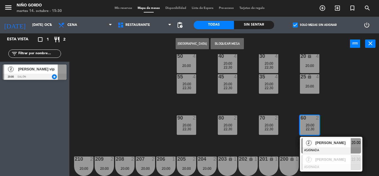
click at [323, 141] on span "[PERSON_NAME]" at bounding box center [333, 143] width 36 height 6
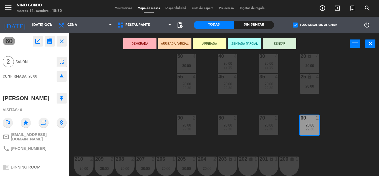
click at [34, 146] on span "[PHONE_NUMBER]" at bounding box center [29, 148] width 36 height 4
copy div "phone"
click at [29, 96] on div "[PERSON_NAME]" at bounding box center [26, 98] width 47 height 9
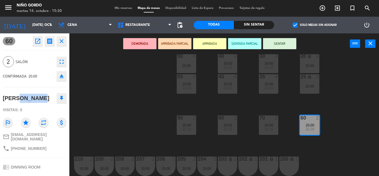
click at [29, 96] on div "[PERSON_NAME]" at bounding box center [26, 98] width 47 height 9
copy div "[PERSON_NAME]"
click at [146, 80] on div "105 lock 5 104 lock 4 103 2 20:00 22:30 V1 lock 2 V3 lock 2 V9 lock 2 V5 lock 2…" at bounding box center [226, 115] width 306 height 122
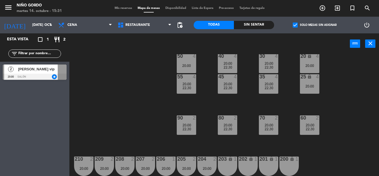
click at [269, 124] on span "20:00" at bounding box center [269, 125] width 9 height 4
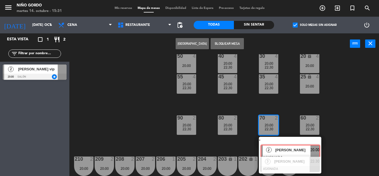
click at [290, 147] on div "2 [PERSON_NAME] ASIGNADA 20:00" at bounding box center [290, 147] width 71 height 20
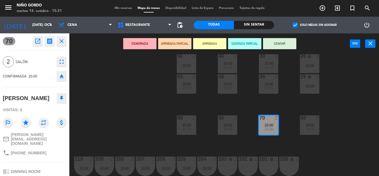
click at [31, 150] on span "[PHONE_NUMBER]" at bounding box center [29, 152] width 36 height 4
copy div "phone"
click at [17, 101] on div "[PERSON_NAME]" at bounding box center [26, 98] width 47 height 9
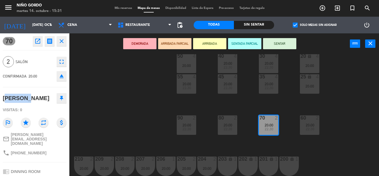
click at [16, 101] on div "[PERSON_NAME]" at bounding box center [26, 98] width 47 height 9
copy div "[PERSON_NAME]"
click at [120, 71] on div "105 lock 5 104 lock 4 103 2 20:00 22:30 V1 lock 2 V3 lock 2 V9 lock 2 V5 lock 2…" at bounding box center [226, 115] width 306 height 122
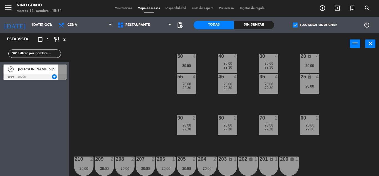
click at [225, 129] on span "22:30" at bounding box center [228, 129] width 9 height 4
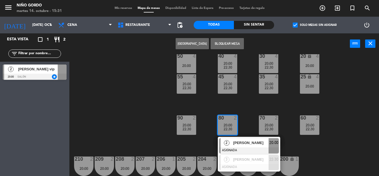
click at [240, 145] on span "[PERSON_NAME]" at bounding box center [251, 143] width 36 height 6
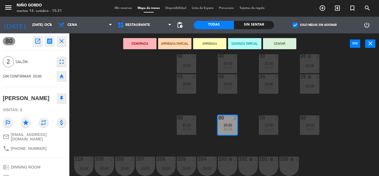
click at [31, 146] on span "[PHONE_NUMBER]" at bounding box center [29, 148] width 36 height 4
copy div "phone"
drag, startPoint x: 119, startPoint y: 120, endPoint x: 233, endPoint y: 127, distance: 114.3
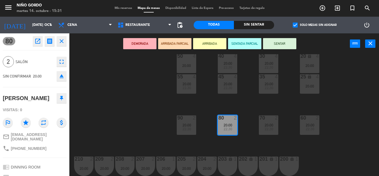
click at [120, 119] on div "105 lock 5 104 lock 4 103 2 20:00 22:30 V1 lock 2 V3 lock 2 V9 lock 2 V5 lock 2…" at bounding box center [226, 115] width 306 height 122
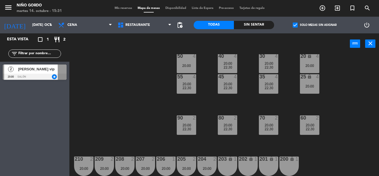
click at [231, 121] on div "80 2 20:00 22:30" at bounding box center [227, 124] width 19 height 19
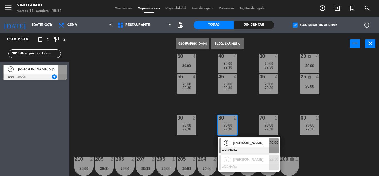
click at [247, 118] on div "105 lock 5 104 lock 4 103 2 20:00 22:30 V1 lock 2 V3 lock 2 V9 lock 2 V5 lock 2…" at bounding box center [226, 115] width 306 height 122
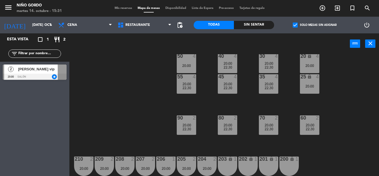
click at [268, 125] on span "20:00" at bounding box center [269, 125] width 9 height 4
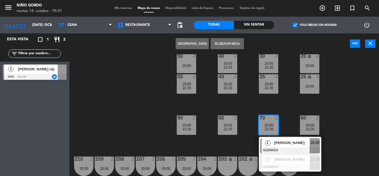
click at [247, 112] on div "105 lock 5 104 lock 4 103 2 20:00 22:30 V1 lock 2 V3 lock 2 V9 lock 2 V5 lock 2…" at bounding box center [226, 115] width 306 height 122
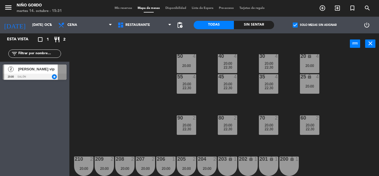
click at [236, 118] on div "2" at bounding box center [235, 117] width 3 height 5
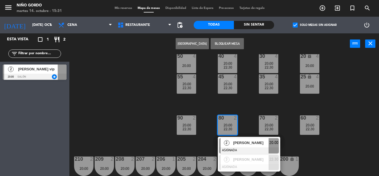
click at [244, 143] on span "[PERSON_NAME]" at bounding box center [251, 143] width 36 height 6
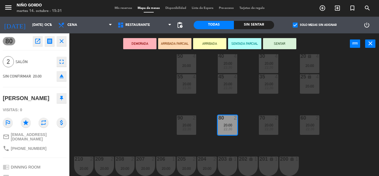
click at [33, 96] on div "[PERSON_NAME]" at bounding box center [26, 98] width 47 height 9
copy div "[PERSON_NAME]"
click at [157, 71] on div "105 lock 5 104 lock 4 103 2 20:00 22:30 V1 lock 2 V3 lock 2 V9 lock 2 V5 lock 2…" at bounding box center [226, 115] width 306 height 122
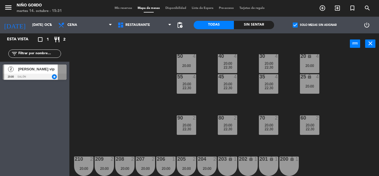
click at [186, 120] on div at bounding box center [186, 117] width 9 height 5
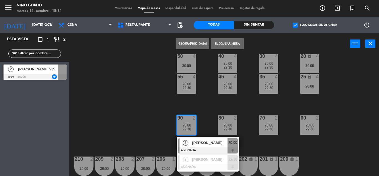
click at [204, 140] on span "[PERSON_NAME]" at bounding box center [210, 143] width 36 height 6
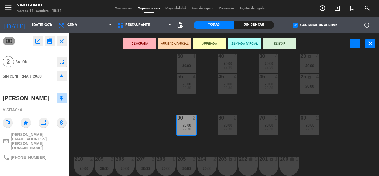
click at [160, 104] on div "105 lock 5 104 lock 4 103 2 20:00 22:30 V1 lock 2 V3 lock 2 V9 lock 2 V5 lock 2…" at bounding box center [226, 115] width 306 height 122
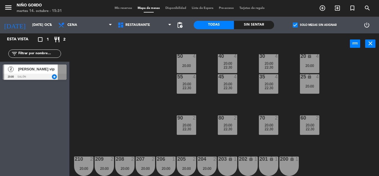
click at [308, 65] on div "20:00" at bounding box center [309, 66] width 19 height 4
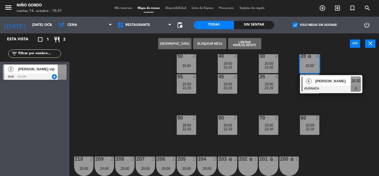
drag, startPoint x: 330, startPoint y: 79, endPoint x: 325, endPoint y: 79, distance: 5.6
click at [330, 79] on div "4 [PERSON_NAME] ASIGNADA 20:00" at bounding box center [331, 84] width 71 height 18
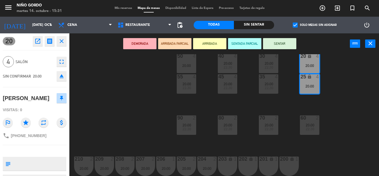
click at [31, 132] on div "phone [PHONE_NUMBER]" at bounding box center [35, 135] width 64 height 11
copy div "phone"
click at [28, 98] on div "[PERSON_NAME]" at bounding box center [26, 98] width 47 height 9
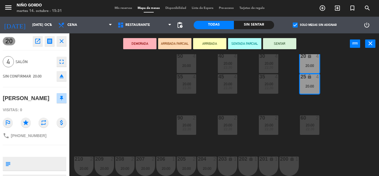
click at [28, 98] on div "[PERSON_NAME]" at bounding box center [26, 98] width 47 height 9
copy div "[PERSON_NAME]"
drag, startPoint x: 140, startPoint y: 96, endPoint x: 147, endPoint y: 93, distance: 7.8
click at [144, 94] on div "105 lock 5 104 lock 4 103 2 20:00 22:30 V1 lock 2 V3 lock 2 V9 lock 2 V5 lock 2…" at bounding box center [226, 115] width 306 height 122
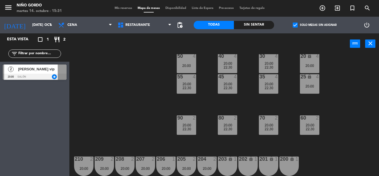
click at [272, 62] on span "20:00" at bounding box center [269, 63] width 9 height 4
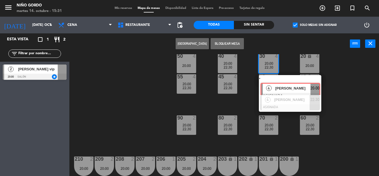
click at [297, 79] on div "105 lock 5 104 lock 4 103 2 20:00 22:30 V1 lock 2 V3 lock 2 V9 lock 2 V5 lock 2…" at bounding box center [226, 115] width 306 height 122
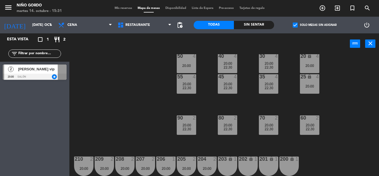
click at [270, 61] on span "20:00" at bounding box center [269, 63] width 9 height 4
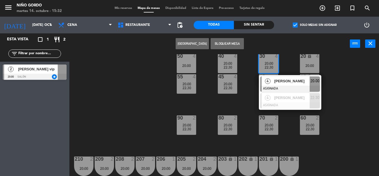
click at [287, 79] on span "[PERSON_NAME]" at bounding box center [292, 81] width 36 height 6
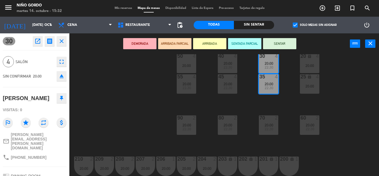
click at [287, 78] on div "105 lock 5 104 lock 4 103 2 20:00 22:30 V1 lock 2 V3 lock 2 V9 lock 2 V5 lock 2…" at bounding box center [226, 115] width 306 height 122
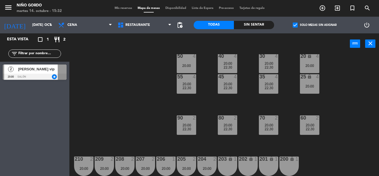
click at [227, 64] on span "20:00" at bounding box center [228, 63] width 9 height 4
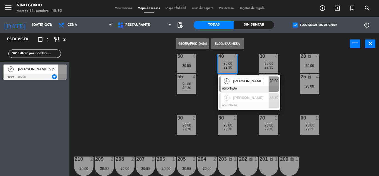
click at [250, 78] on span "[PERSON_NAME]" at bounding box center [251, 81] width 36 height 6
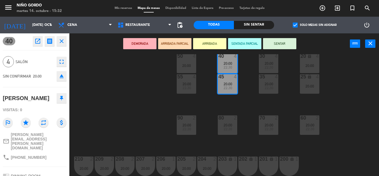
click at [28, 152] on div "phone [PHONE_NUMBER]" at bounding box center [35, 157] width 64 height 11
click at [28, 154] on div "phone [PHONE_NUMBER]" at bounding box center [25, 157] width 44 height 7
copy div "phone"
click at [25, 102] on div "[PERSON_NAME]" at bounding box center [26, 98] width 47 height 9
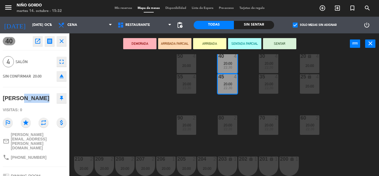
click at [25, 102] on div "[PERSON_NAME]" at bounding box center [26, 98] width 47 height 9
copy div "[PERSON_NAME]"
click at [144, 72] on div "105 lock 5 104 lock 4 103 2 20:00 22:30 V1 lock 2 V3 lock 2 V9 lock 2 V5 lock 2…" at bounding box center [226, 115] width 306 height 122
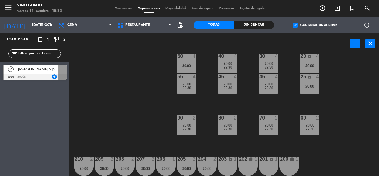
click at [196, 61] on div "105 lock 5 104 lock 4 103 2 20:00 22:30 V1 lock 2 V3 lock 2 V9 lock 2 V5 lock 2…" at bounding box center [226, 115] width 306 height 122
click at [190, 62] on div "50 4 20:00" at bounding box center [186, 63] width 19 height 19
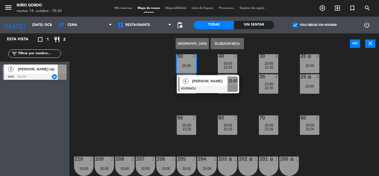
click at [206, 80] on span "[PERSON_NAME]" at bounding box center [210, 81] width 36 height 6
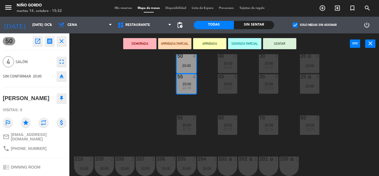
click at [29, 146] on span "[PHONE_NUMBER]" at bounding box center [29, 148] width 36 height 4
click at [21, 94] on div "[PERSON_NAME]" at bounding box center [26, 98] width 47 height 9
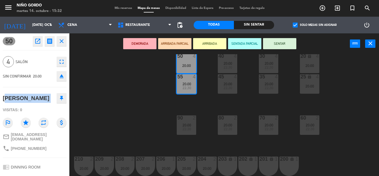
click at [21, 94] on div "[PERSON_NAME]" at bounding box center [26, 98] width 47 height 9
click at [129, 100] on div "105 lock 5 104 lock 4 103 2 20:00 22:30 V1 lock 2 V3 lock 2 V9 lock 2 V5 lock 2…" at bounding box center [226, 115] width 306 height 122
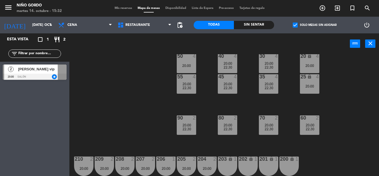
click at [124, 64] on div "105 lock 5 104 lock 4 103 2 20:00 22:30 V1 lock 2 V3 lock 2 V9 lock 2 V5 lock 2…" at bounding box center [226, 115] width 306 height 122
click at [210, 165] on div "204 2 20:00" at bounding box center [206, 165] width 19 height 19
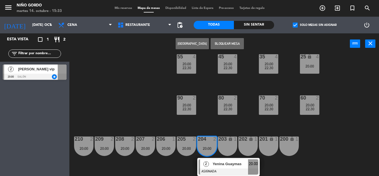
click at [212, 163] on div "2 Yenina Guaymas ASIGNADA 20:00" at bounding box center [228, 167] width 71 height 18
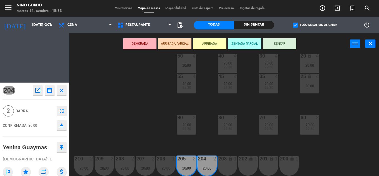
scroll to position [72, 0]
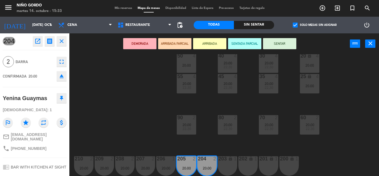
click at [17, 146] on span "[PHONE_NUMBER]" at bounding box center [29, 148] width 36 height 4
click at [145, 86] on div "105 lock 5 104 lock 4 103 2 20:00 22:30 V1 lock 2 V3 lock 2 V9 lock 2 V5 lock 2…" at bounding box center [226, 115] width 306 height 122
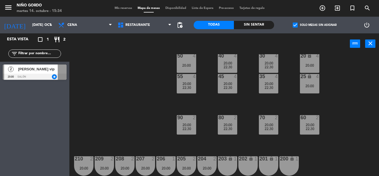
click at [36, 56] on input "text" at bounding box center [39, 54] width 43 height 6
click at [298, 24] on span "check_box" at bounding box center [295, 24] width 5 height 5
click at [315, 25] on input "check_box Solo mesas sin asignar" at bounding box center [315, 25] width 0 height 0
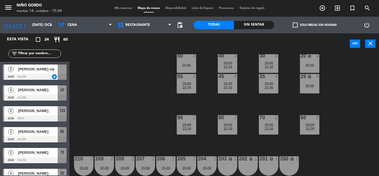
click at [34, 56] on input "text" at bounding box center [39, 54] width 43 height 6
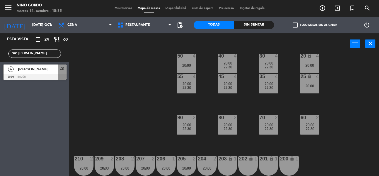
type input "[PERSON_NAME]"
click at [33, 83] on div "Esta vista crop_square 24 restaurant 60 filter_list aldo 4 [PERSON_NAME] 20:00 …" at bounding box center [34, 104] width 69 height 142
click at [27, 74] on div at bounding box center [35, 77] width 64 height 6
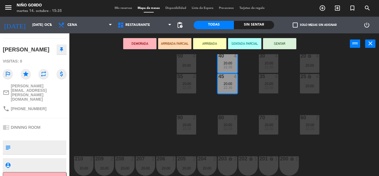
scroll to position [49, 0]
click at [44, 172] on button "Cancelar" at bounding box center [35, 178] width 64 height 12
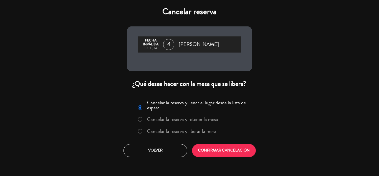
click at [179, 129] on label "Cancelar la reserva y liberar la mesa" at bounding box center [181, 131] width 69 height 5
click at [212, 144] on button "CONFIRMAR CANCELACIÓN" at bounding box center [224, 150] width 64 height 13
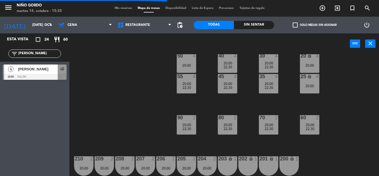
click at [295, 25] on span "check_box_outline_blank" at bounding box center [295, 24] width 5 height 5
click at [315, 25] on input "check_box_outline_blank Solo mesas sin asignar" at bounding box center [315, 25] width 0 height 0
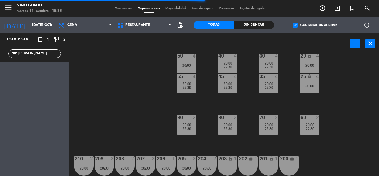
click at [39, 56] on input "[PERSON_NAME]" at bounding box center [39, 54] width 43 height 6
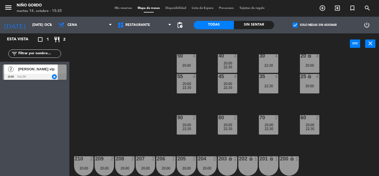
click at [41, 73] on div "[PERSON_NAME] vip" at bounding box center [37, 68] width 40 height 9
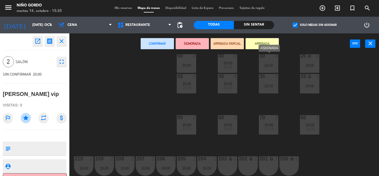
click at [272, 64] on div "22:30" at bounding box center [268, 65] width 19 height 4
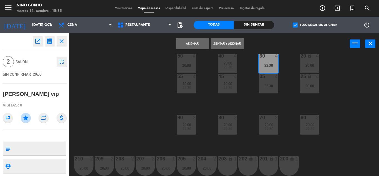
click at [207, 44] on button "Asignar" at bounding box center [192, 43] width 33 height 11
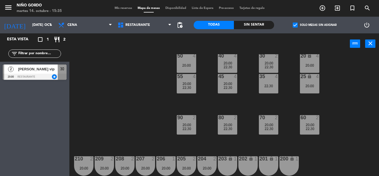
click at [352, 101] on div "105 lock 5 104 lock 4 103 2 20:00 22:30 V1 lock 2 V3 lock 2 V9 lock 2 V5 lock 2…" at bounding box center [226, 115] width 306 height 122
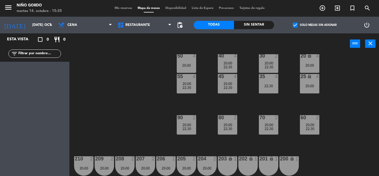
click at [296, 24] on span "check_box" at bounding box center [295, 24] width 5 height 5
click at [315, 25] on input "check_box Solo mesas sin asignar" at bounding box center [315, 25] width 0 height 0
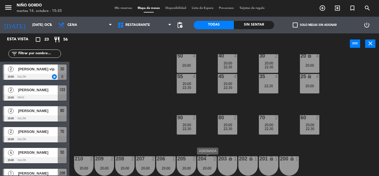
click at [212, 162] on div "204 2 20:00" at bounding box center [206, 165] width 19 height 19
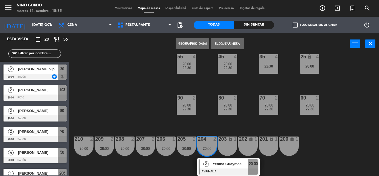
click at [213, 163] on span "Yenina Guaymas" at bounding box center [231, 164] width 36 height 6
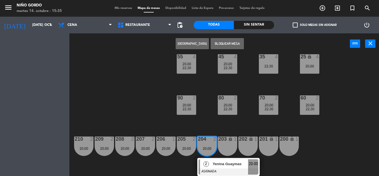
scroll to position [72, 0]
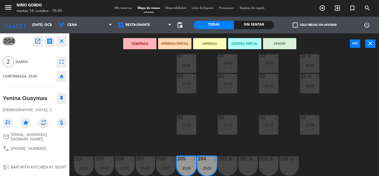
click at [25, 146] on span "[PHONE_NUMBER]" at bounding box center [29, 148] width 36 height 4
click at [20, 94] on div "Yenina Guaymas" at bounding box center [25, 98] width 44 height 9
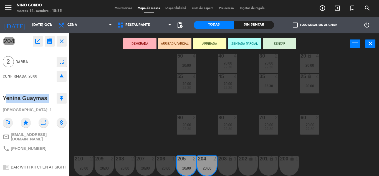
click at [20, 94] on div "Yenina Guaymas" at bounding box center [25, 98] width 44 height 9
click at [158, 97] on div "105 lock 5 104 lock 4 103 2 20:00 22:30 V1 lock 2 V3 lock 2 V9 lock 2 V5 lock 2…" at bounding box center [226, 115] width 306 height 122
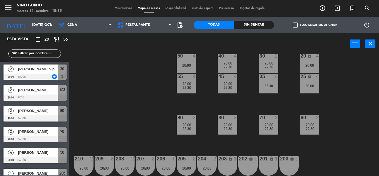
click at [170, 160] on div at bounding box center [165, 158] width 9 height 5
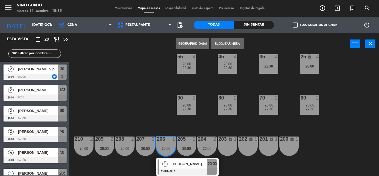
click at [169, 160] on div "1" at bounding box center [165, 163] width 12 height 9
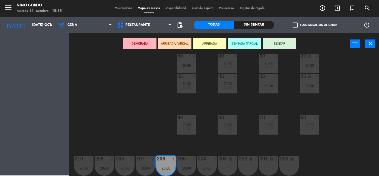
scroll to position [72, 0]
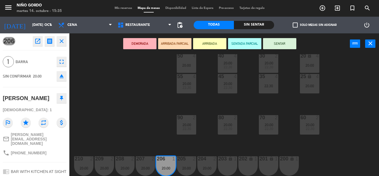
click at [22, 149] on div "phone [PHONE_NUMBER]" at bounding box center [35, 152] width 64 height 11
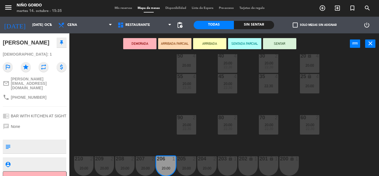
click at [99, 123] on div "105 lock 5 104 lock 4 103 2 20:00 22:30 V1 lock 2 V3 lock 2 V9 lock 2 V5 lock 2…" at bounding box center [226, 115] width 306 height 122
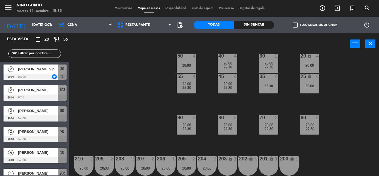
click at [148, 171] on div "207 2 20:00" at bounding box center [145, 165] width 19 height 19
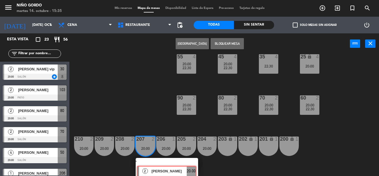
click at [148, 169] on div "2 [PERSON_NAME] ASIGNADA 20:00" at bounding box center [167, 168] width 71 height 20
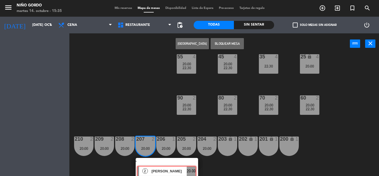
scroll to position [72, 0]
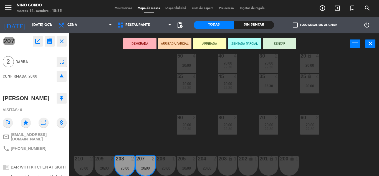
click at [31, 146] on span "[PHONE_NUMBER]" at bounding box center [29, 148] width 36 height 4
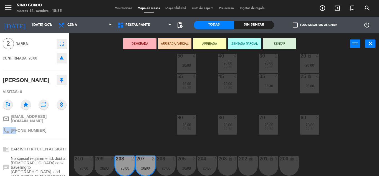
scroll to position [28, 0]
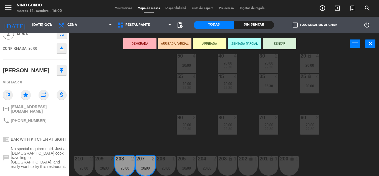
click at [144, 77] on div "105 lock 5 104 lock 4 103 2 20:00 22:30 V1 2 V3 2 V9 lock 2 V5 2 V7 lock 3 V11 …" at bounding box center [226, 115] width 306 height 122
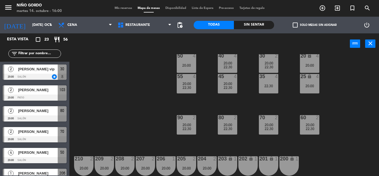
scroll to position [0, 0]
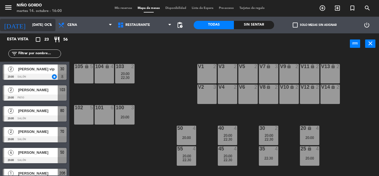
click at [43, 24] on input "[DATE] oct." at bounding box center [52, 24] width 47 height 9
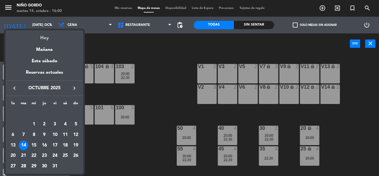
click at [44, 38] on div "Hoy" at bounding box center [45, 35] width 78 height 11
